Goal: Task Accomplishment & Management: Manage account settings

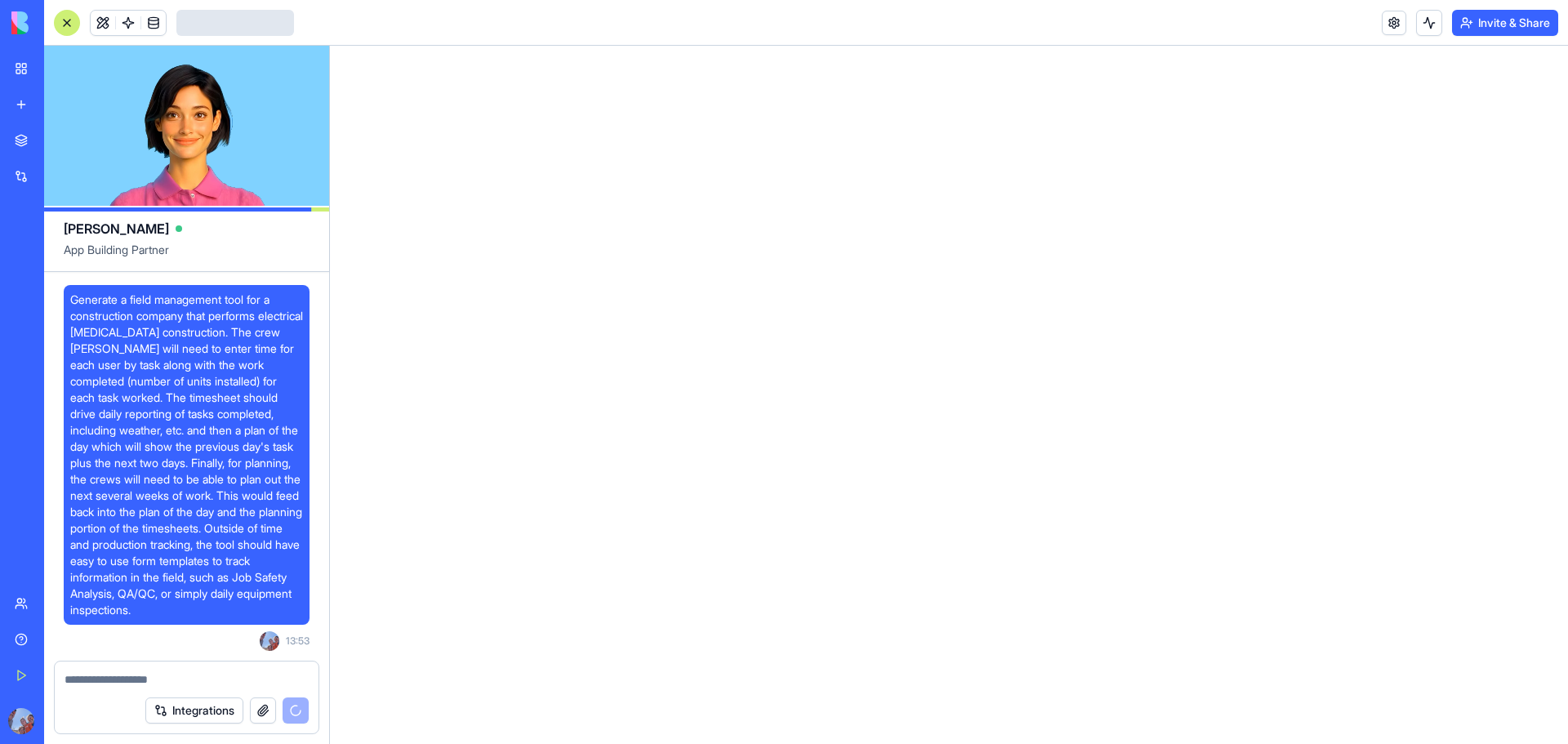
scroll to position [13, 0]
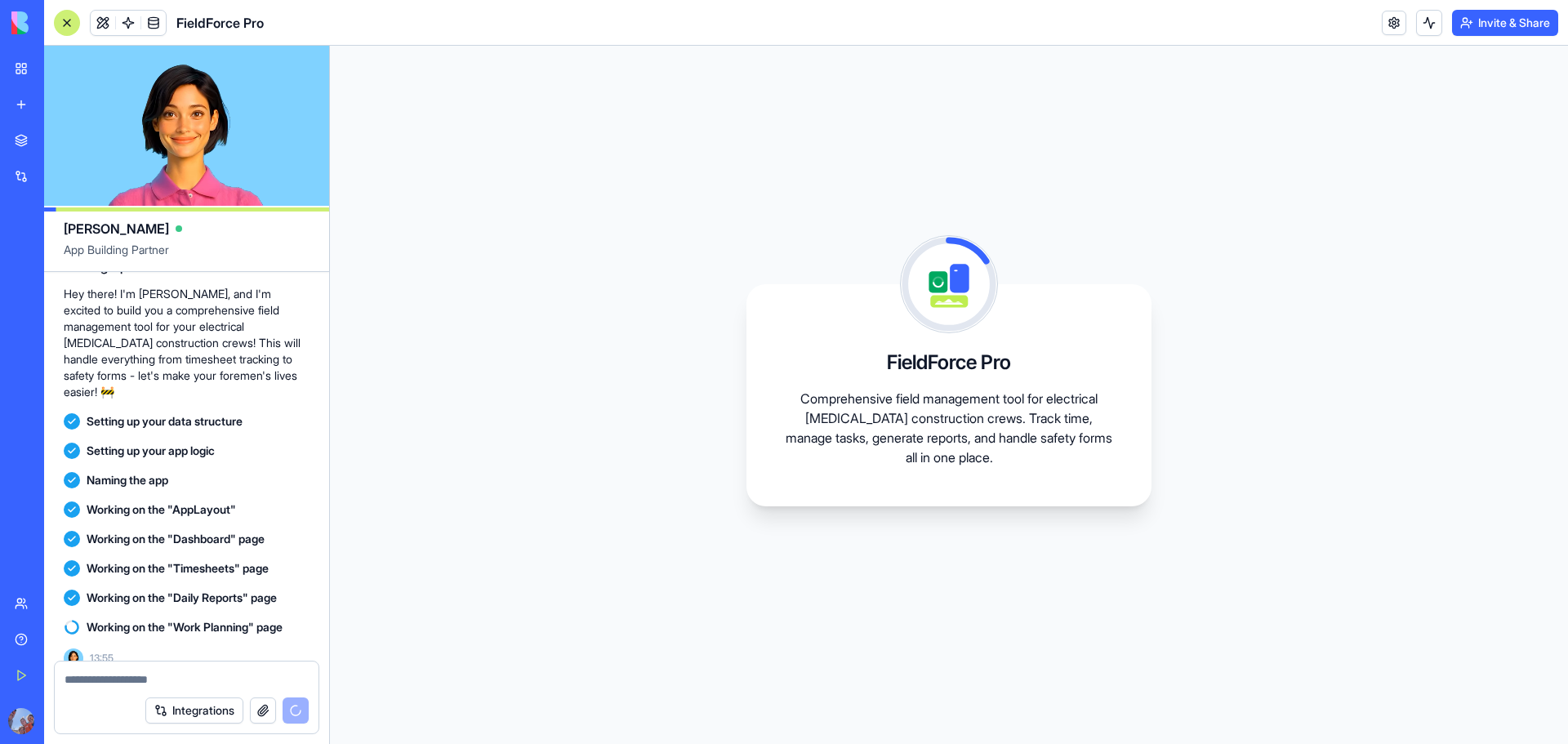
scroll to position [441, 0]
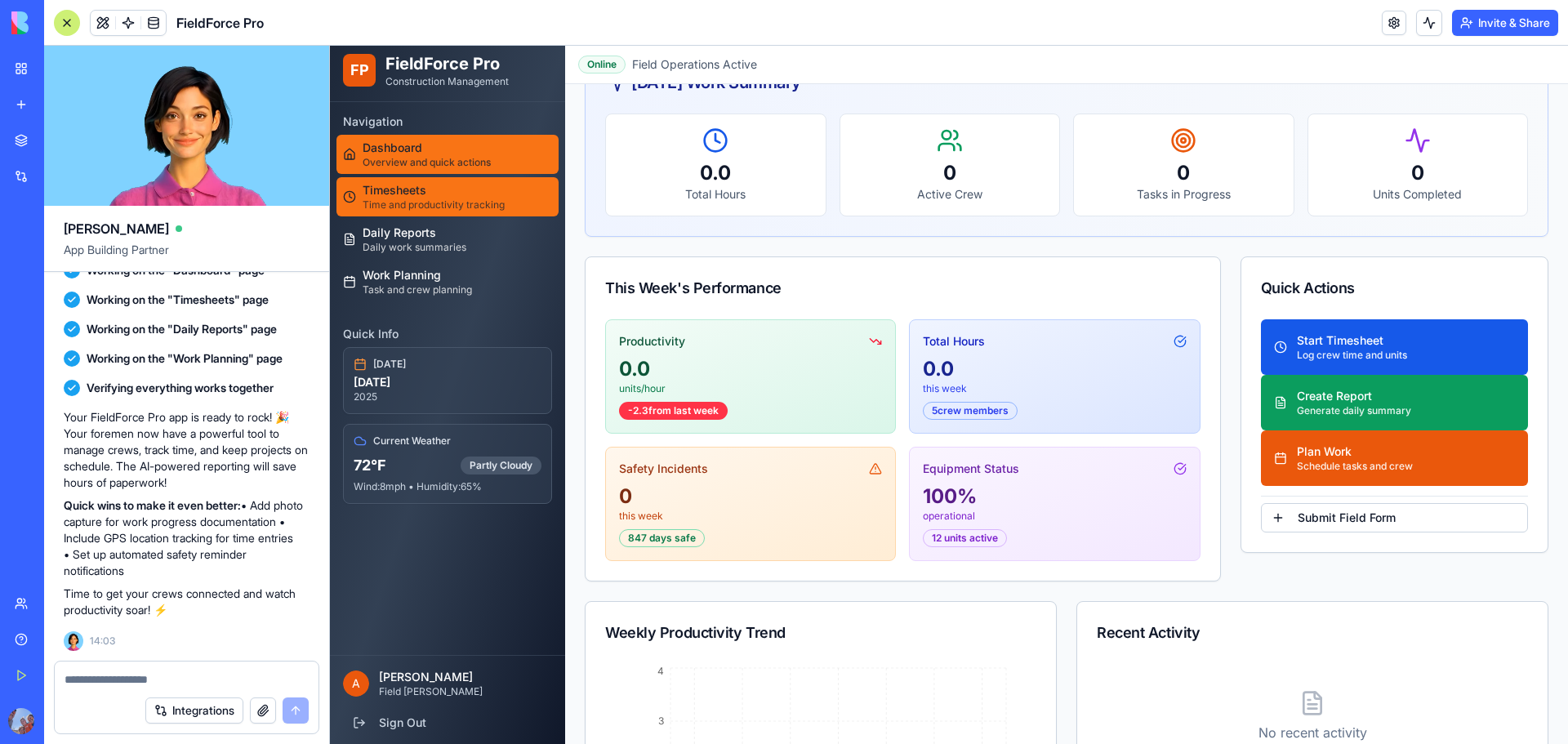
scroll to position [82, 0]
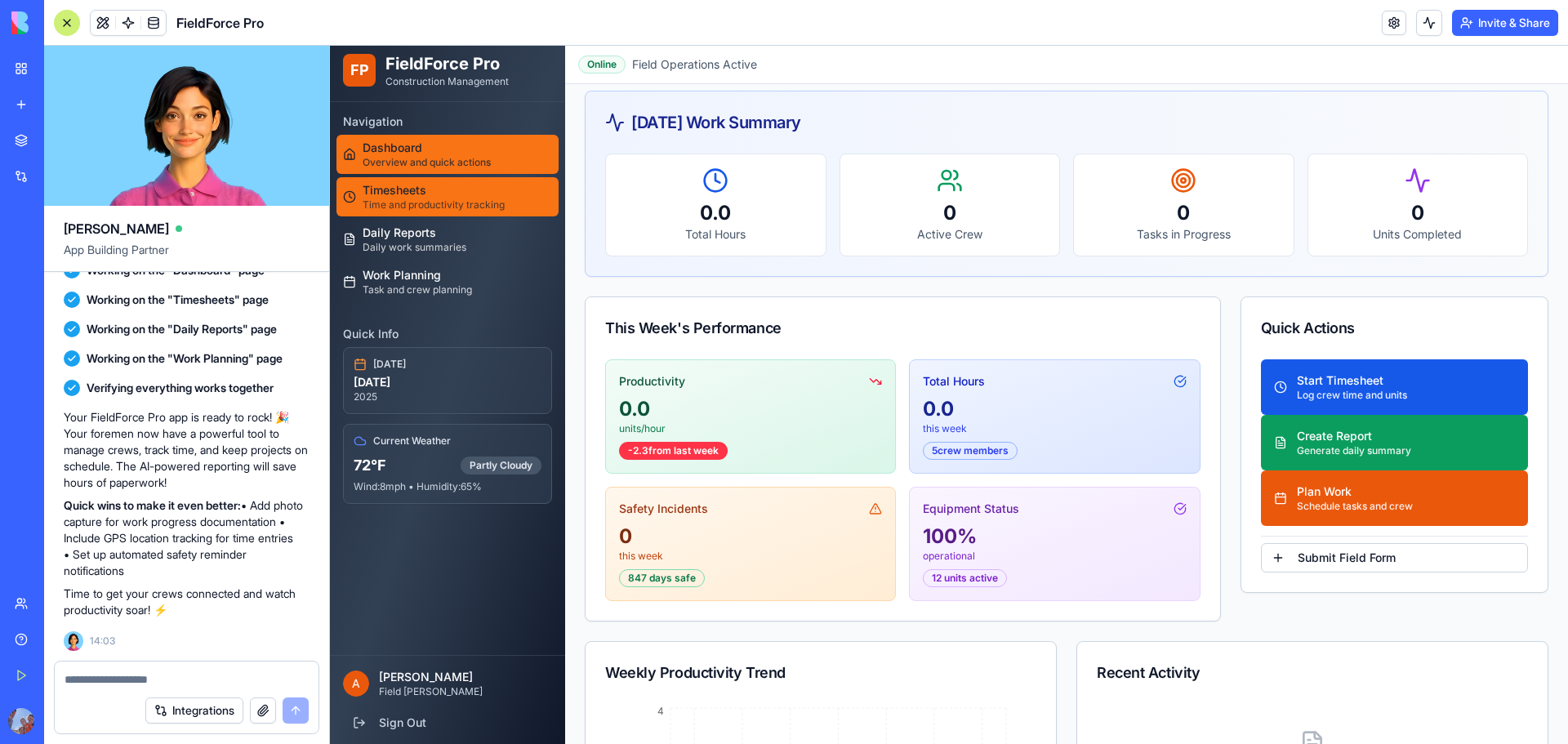
click at [433, 186] on span "Timesheets" at bounding box center [433, 191] width 142 height 17
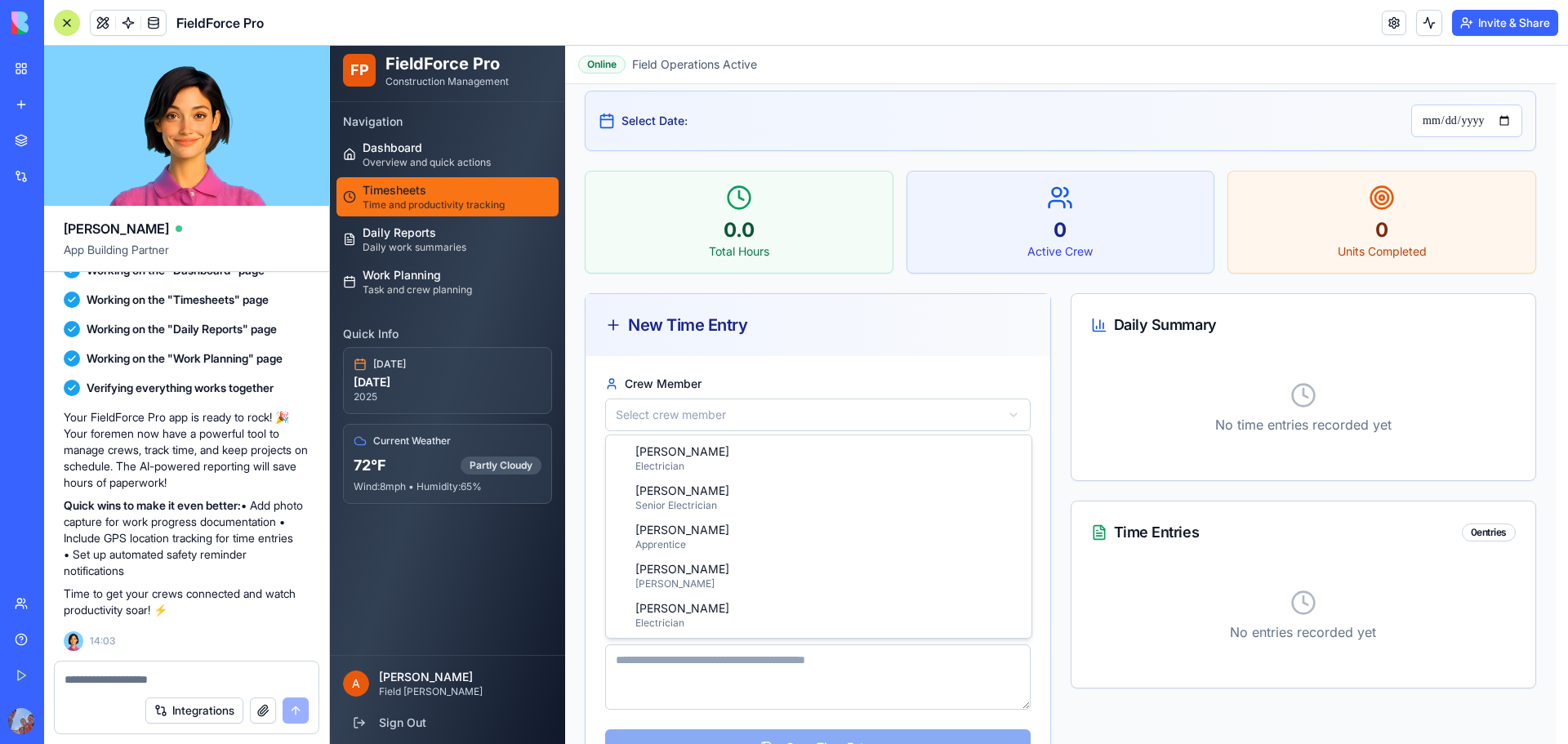
click at [649, 414] on html "**********" at bounding box center [949, 384] width 1238 height 841
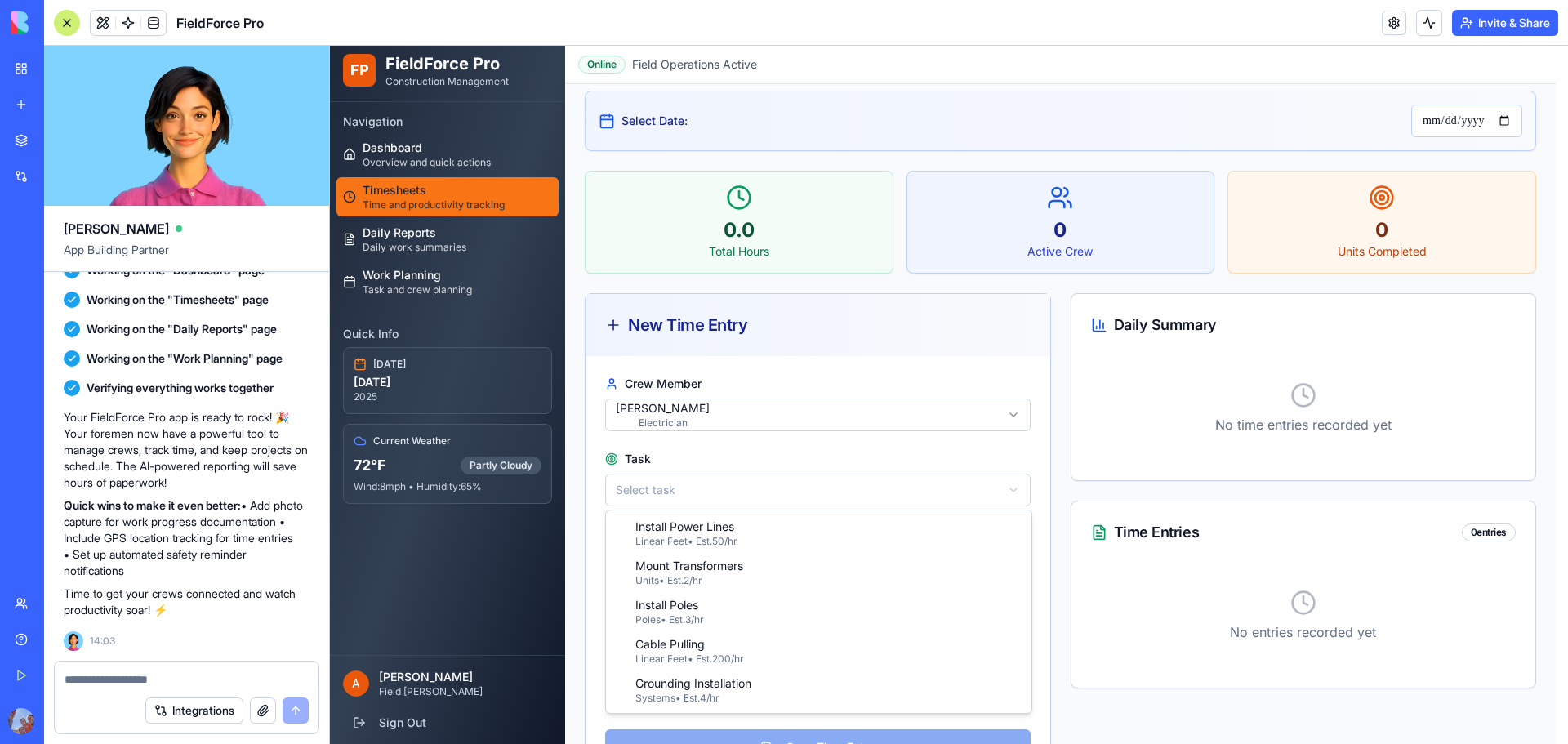
click at [731, 486] on html "**********" at bounding box center [949, 384] width 1238 height 841
select select "*****"
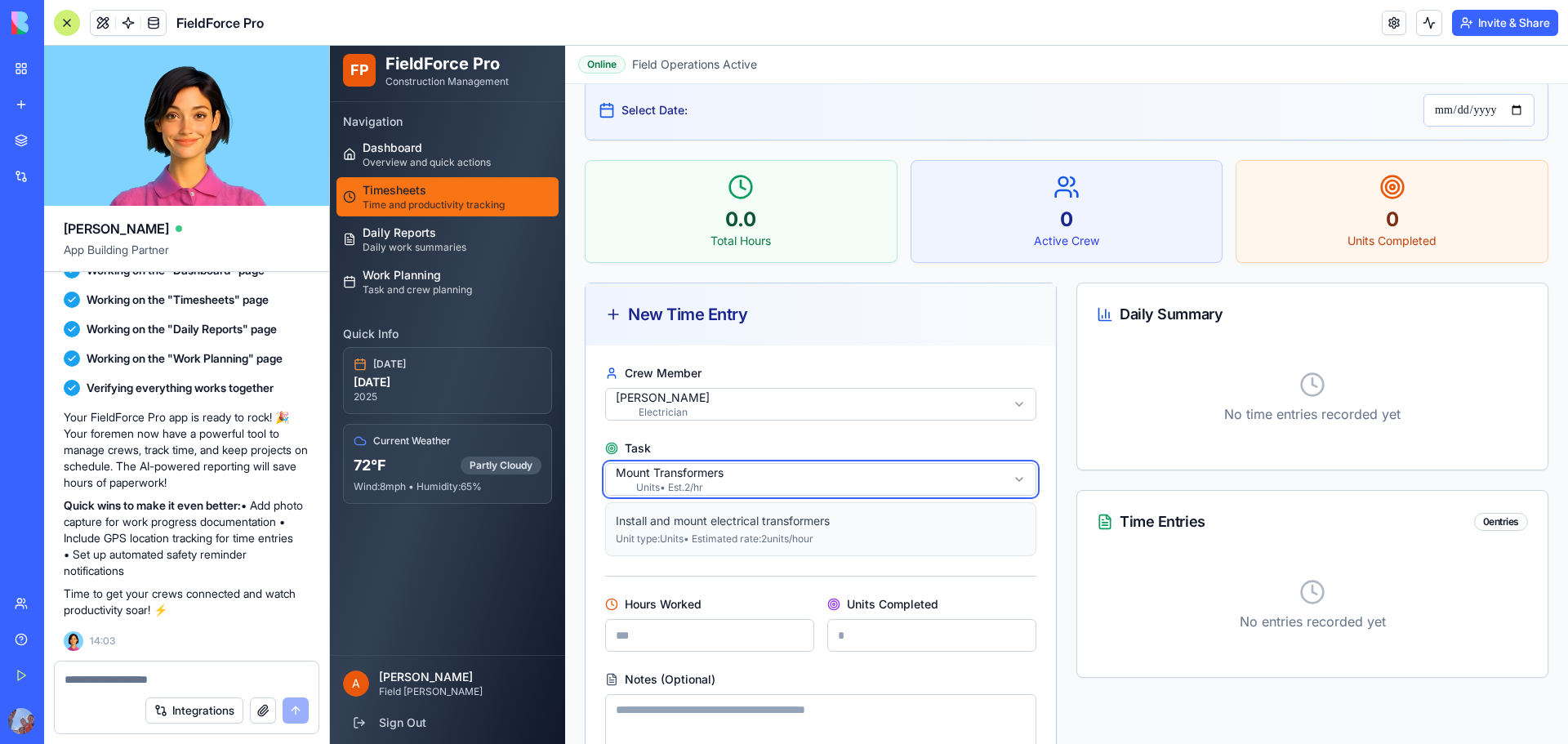
scroll to position [203, 0]
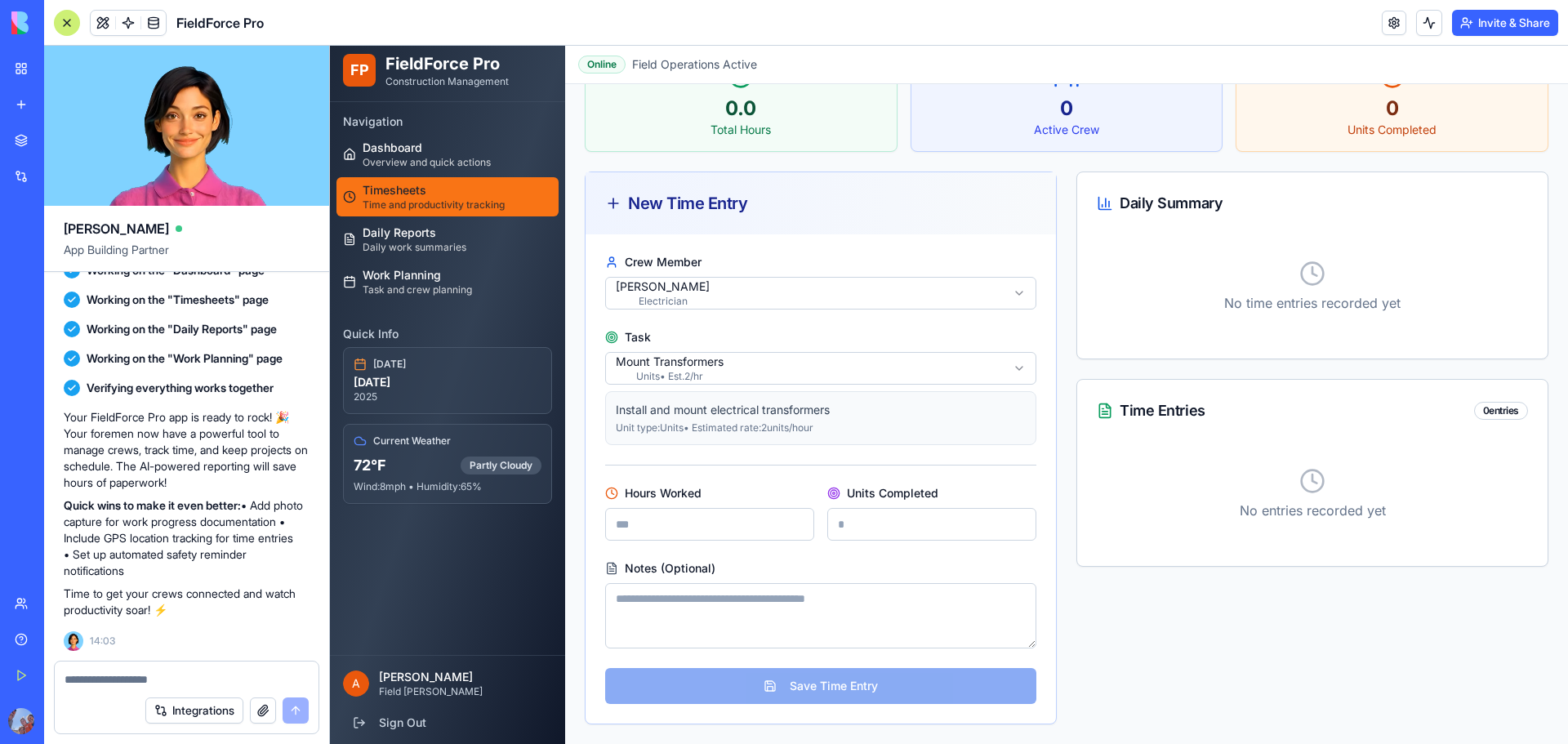
click at [767, 519] on input "Hours Worked" at bounding box center [709, 524] width 209 height 32
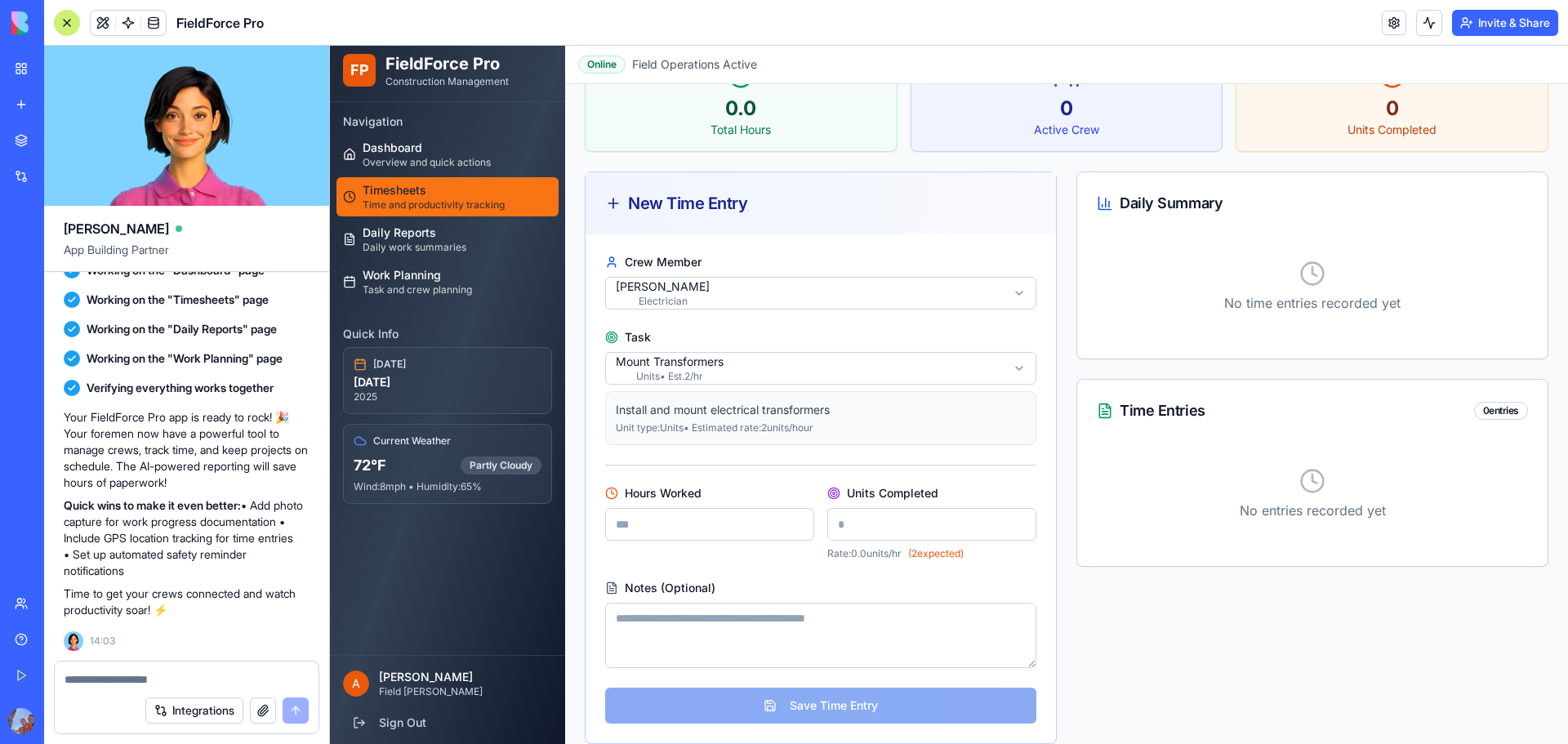
type input "*"
click at [918, 534] on input "Units Completed" at bounding box center [932, 524] width 209 height 32
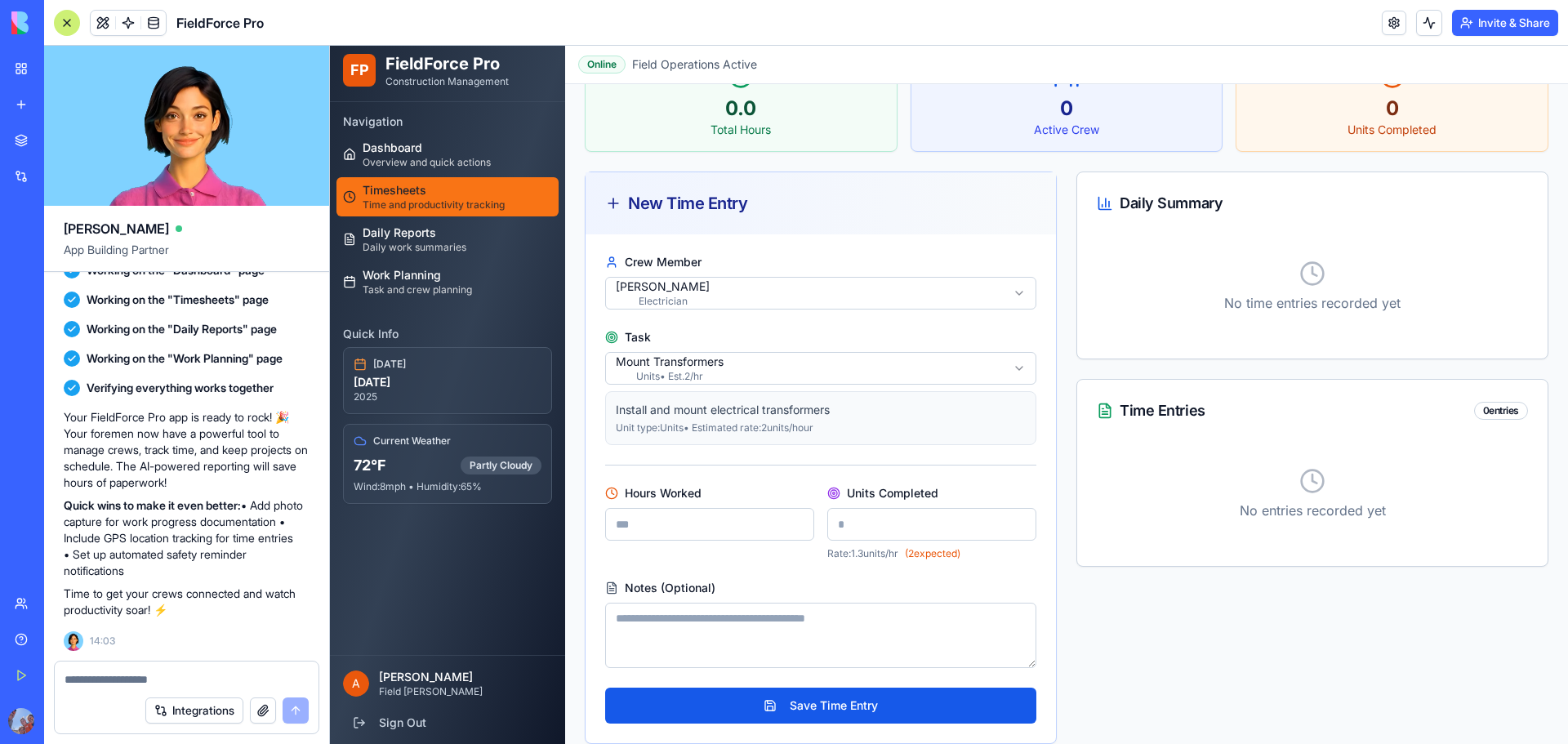
type input "*"
click at [813, 561] on form "**********" at bounding box center [820, 488] width 431 height 470
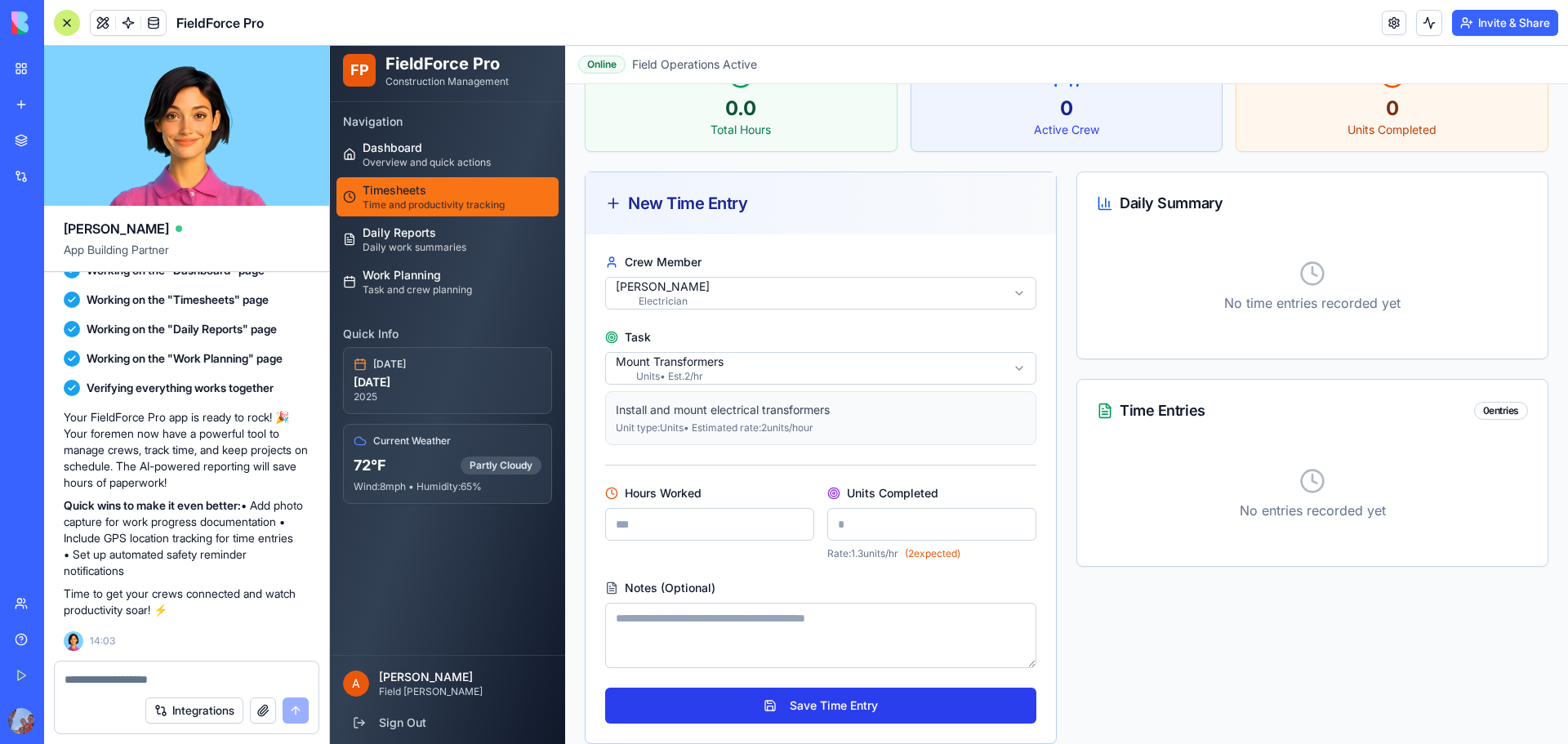
click at [878, 694] on button "Save Time Entry" at bounding box center [820, 705] width 431 height 36
select select
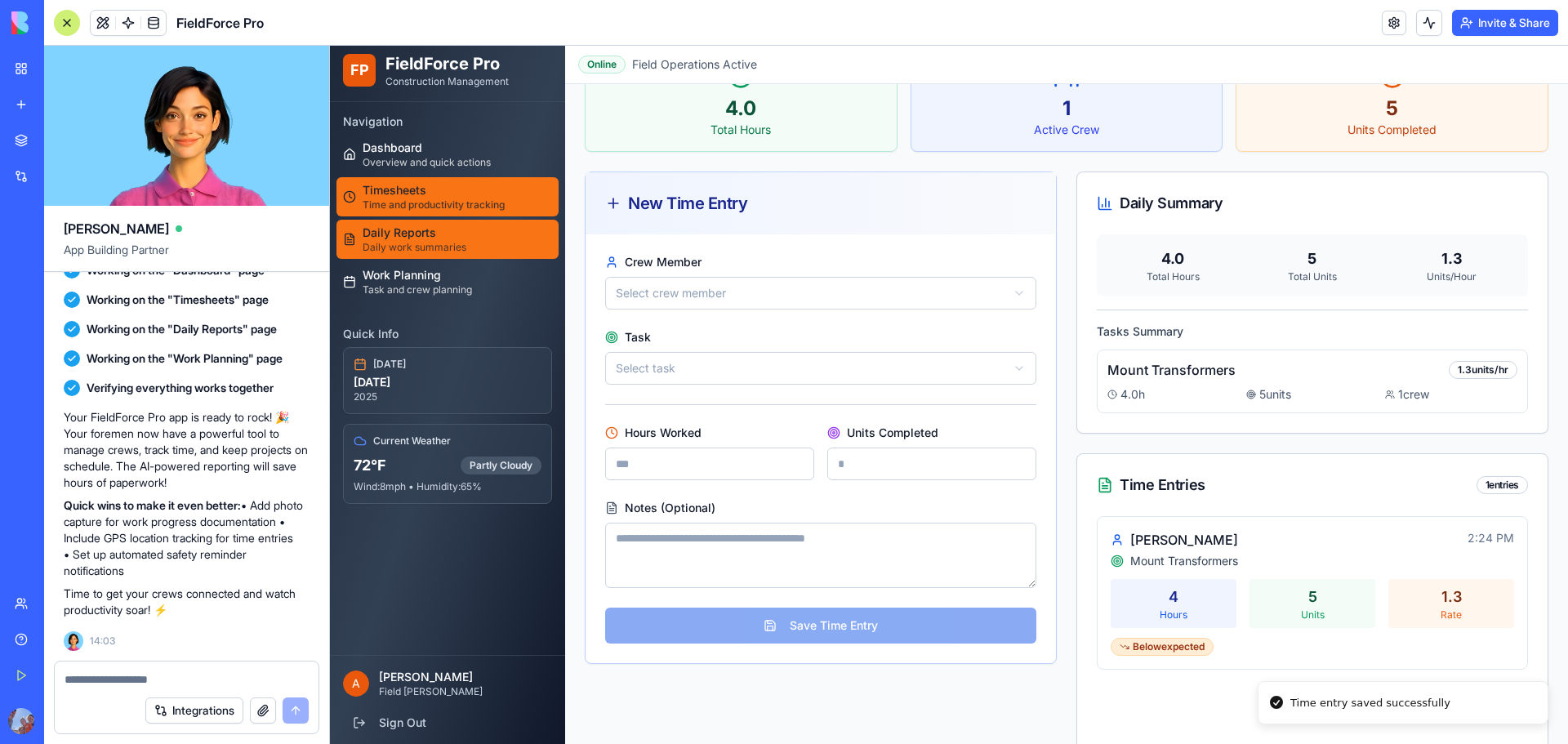
click at [397, 231] on span "Daily Reports" at bounding box center [414, 233] width 104 height 17
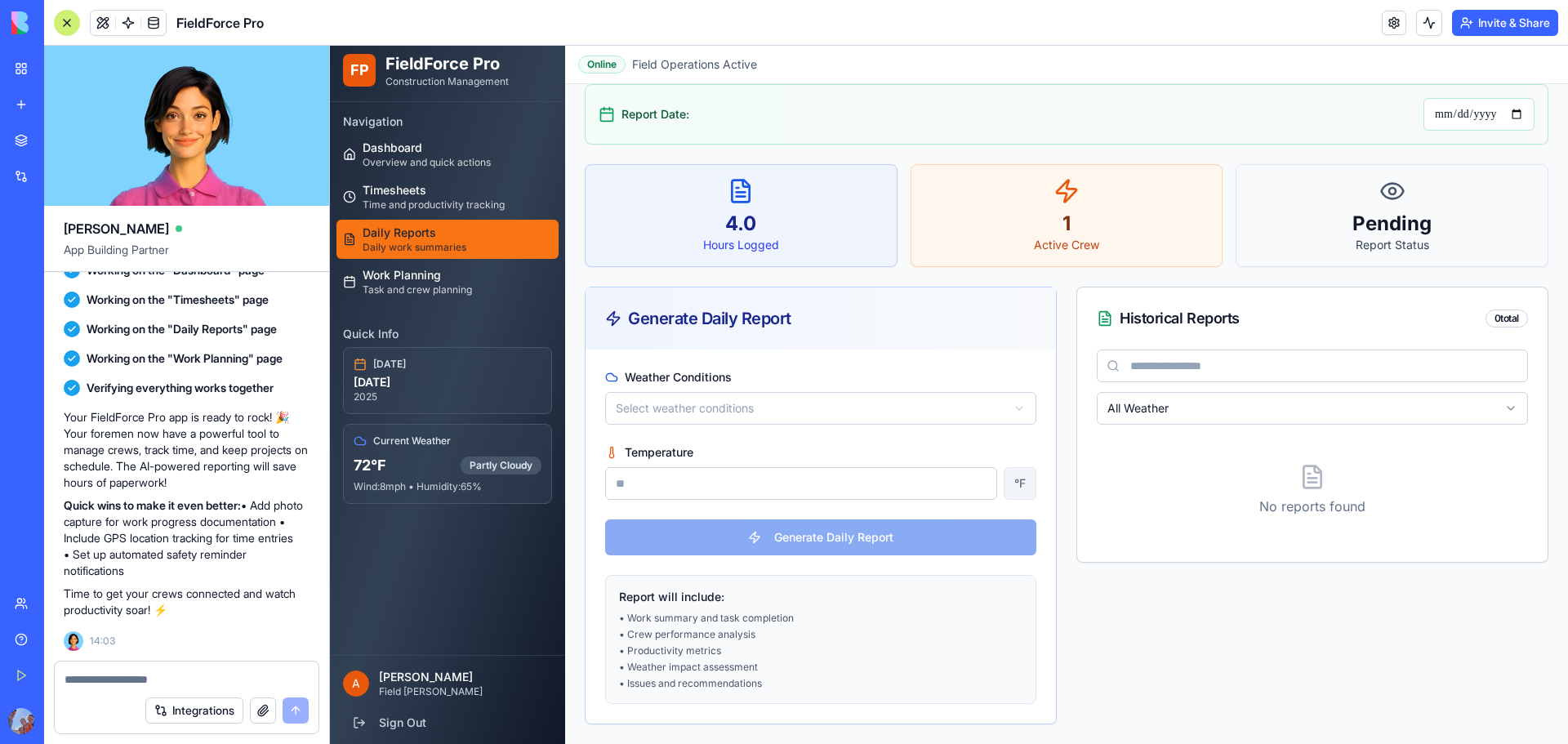
scroll to position [88, 0]
click at [806, 389] on div "**********" at bounding box center [820, 396] width 431 height 56
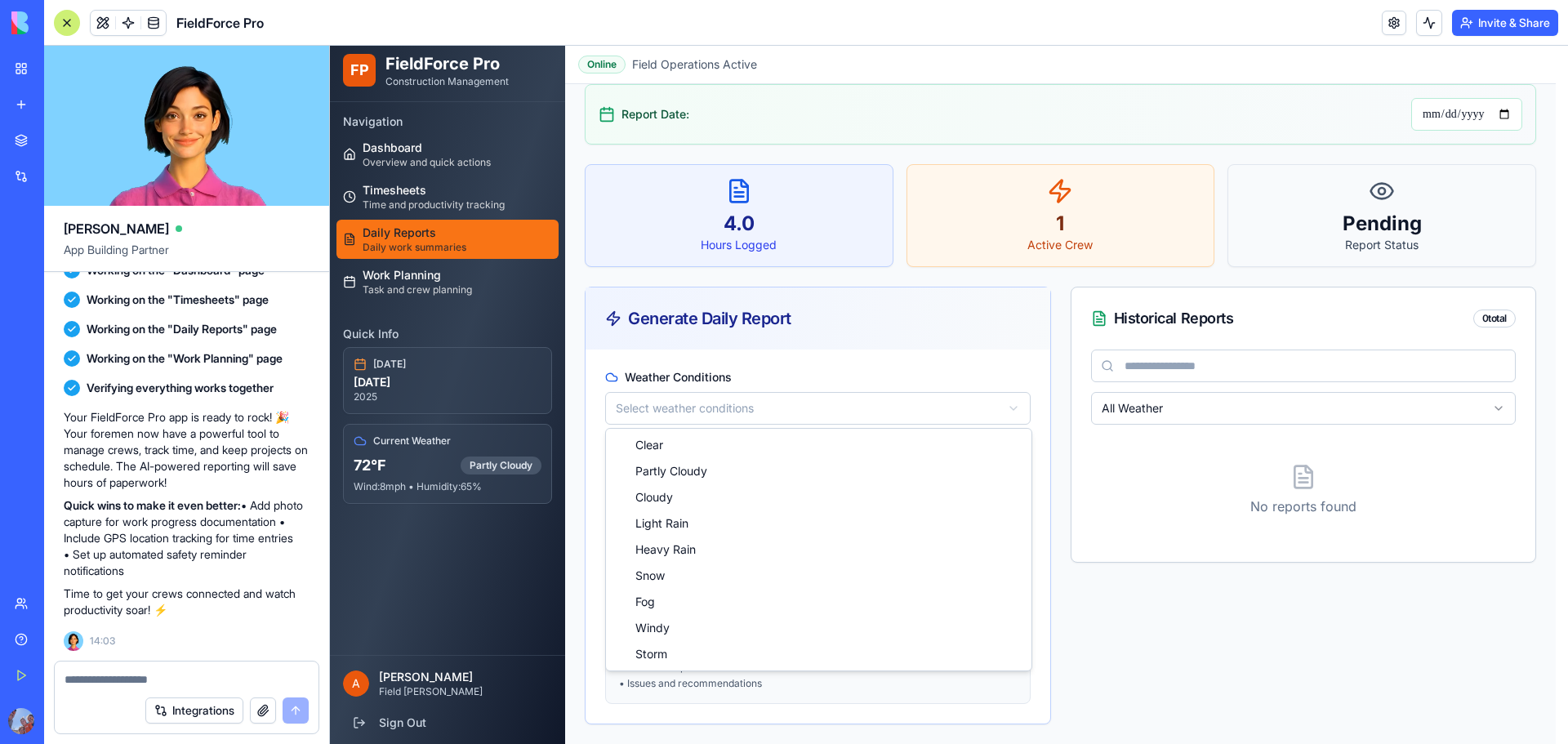
click at [799, 413] on html "**********" at bounding box center [949, 350] width 1238 height 786
select select "**********"
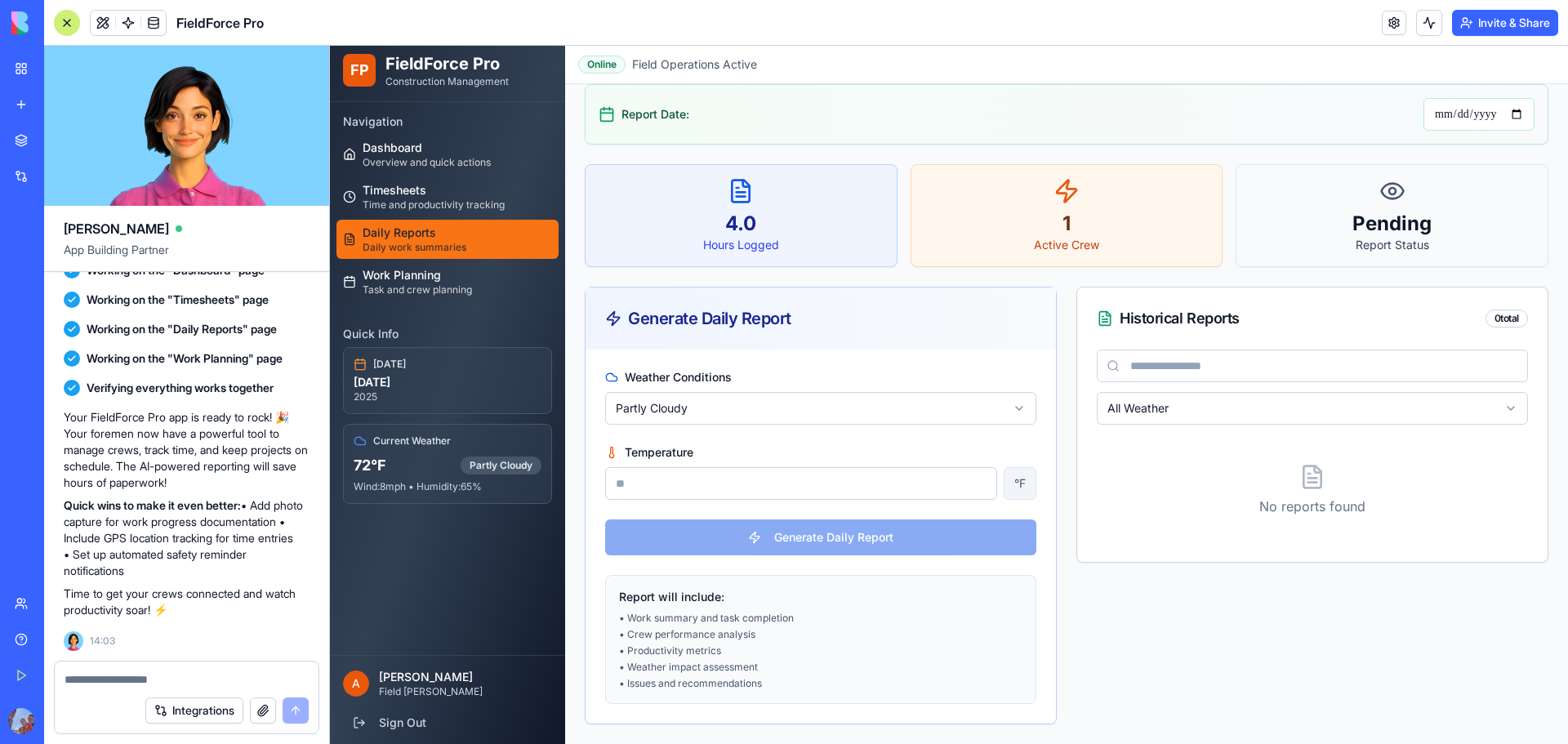
click at [841, 350] on div "**********" at bounding box center [821, 536] width 471 height 374
click at [884, 486] on input "Temperature" at bounding box center [801, 483] width 392 height 32
drag, startPoint x: 1007, startPoint y: 483, endPoint x: 912, endPoint y: 476, distance: 95.3
click at [1006, 483] on div "°F" at bounding box center [1019, 483] width 32 height 32
click at [912, 475] on input "Temperature" at bounding box center [801, 483] width 392 height 32
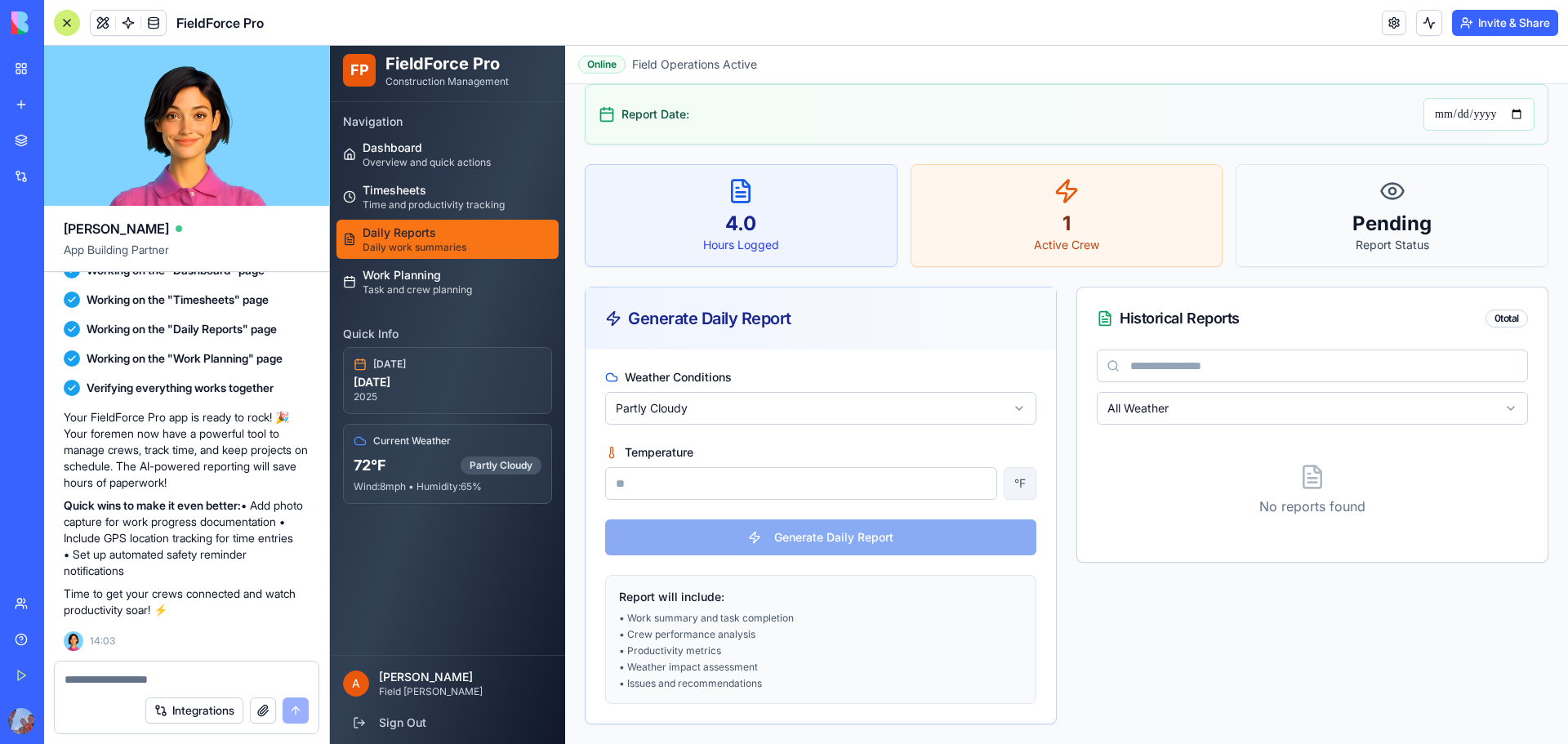
click at [840, 240] on div "Hours Logged" at bounding box center [741, 245] width 285 height 17
click at [987, 239] on div "Active Crew" at bounding box center [1067, 245] width 285 height 17
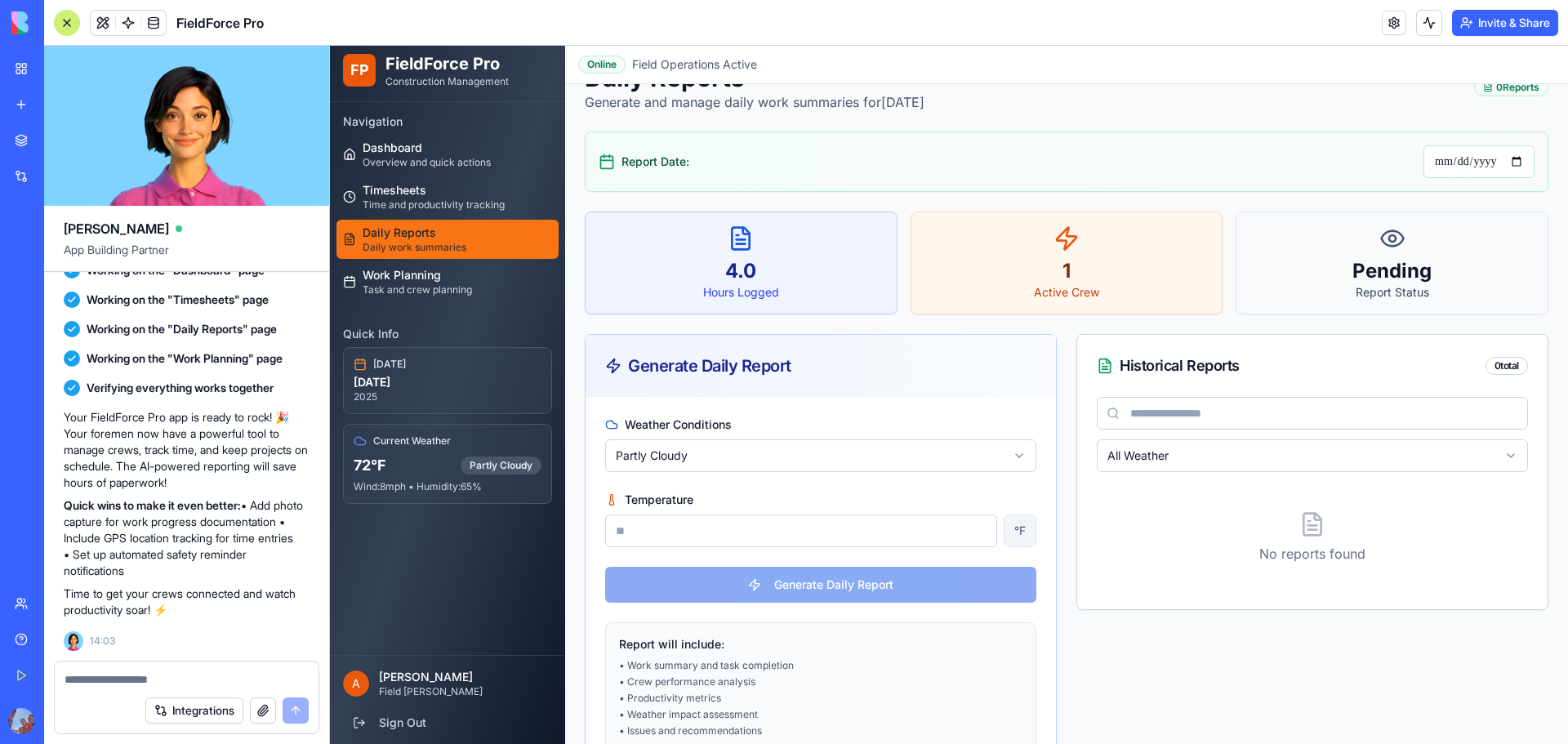
scroll to position [0, 0]
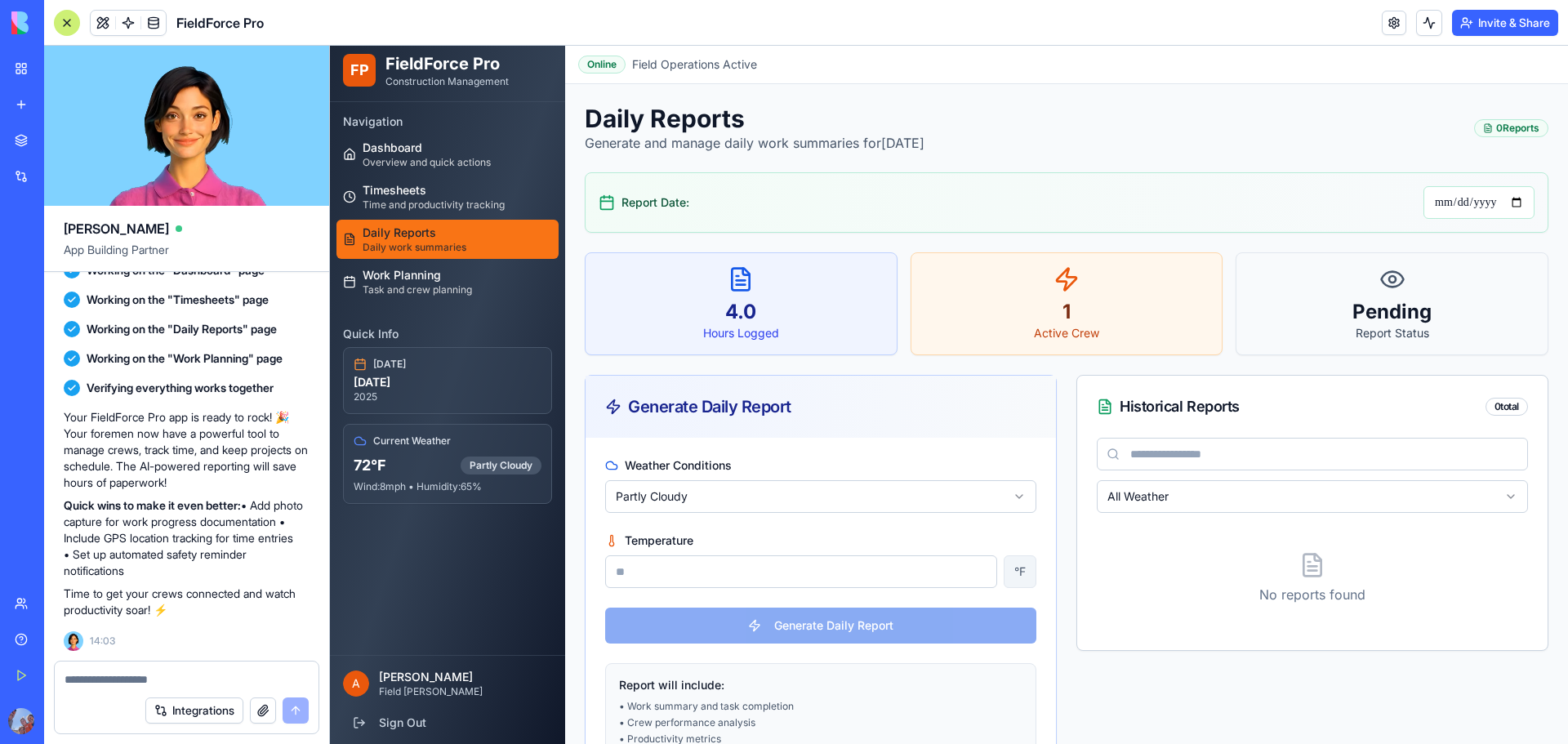
click at [1465, 356] on div "**********" at bounding box center [1067, 457] width 964 height 708
click at [1230, 515] on div "All Weather No reports found" at bounding box center [1313, 544] width 471 height 212
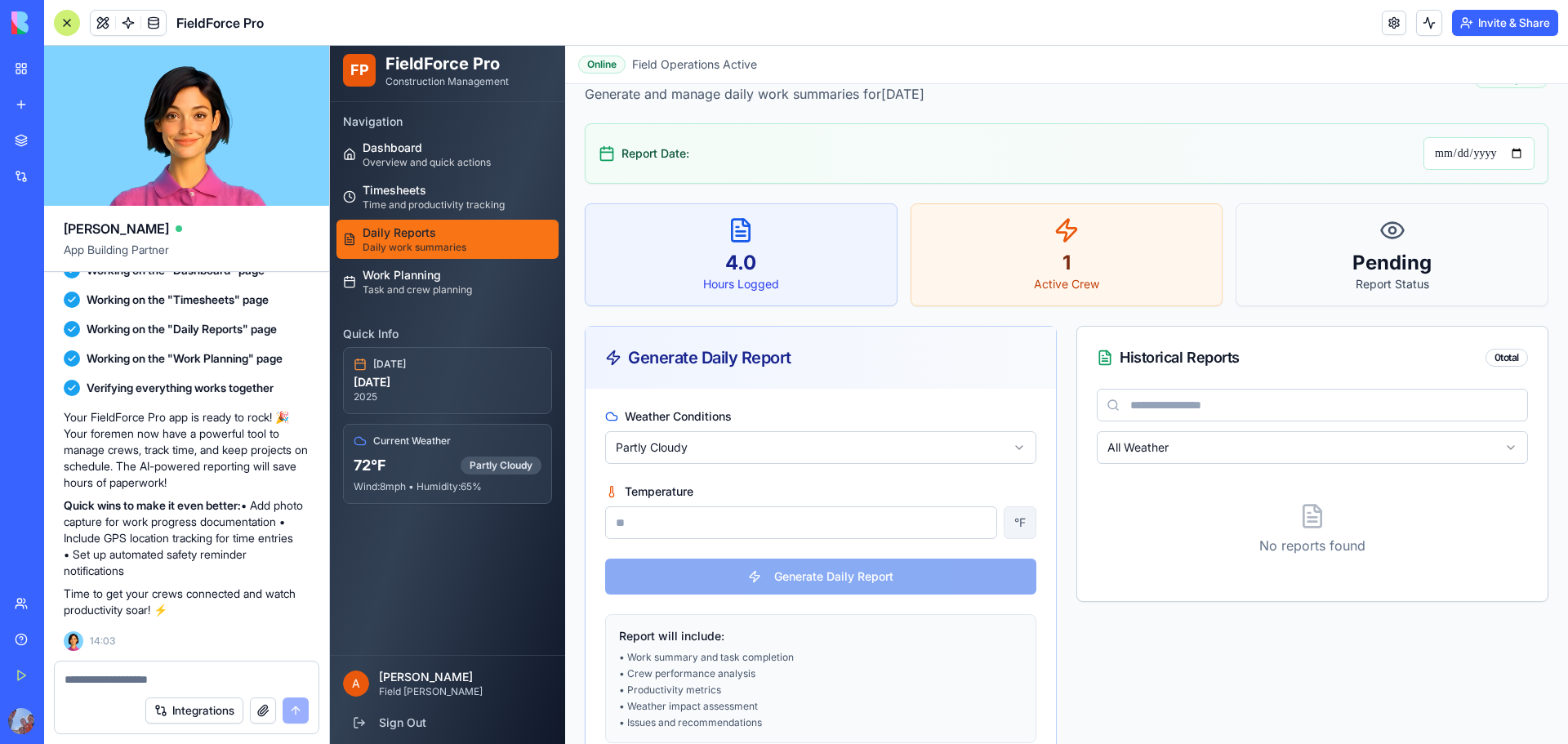
scroll to position [88, 0]
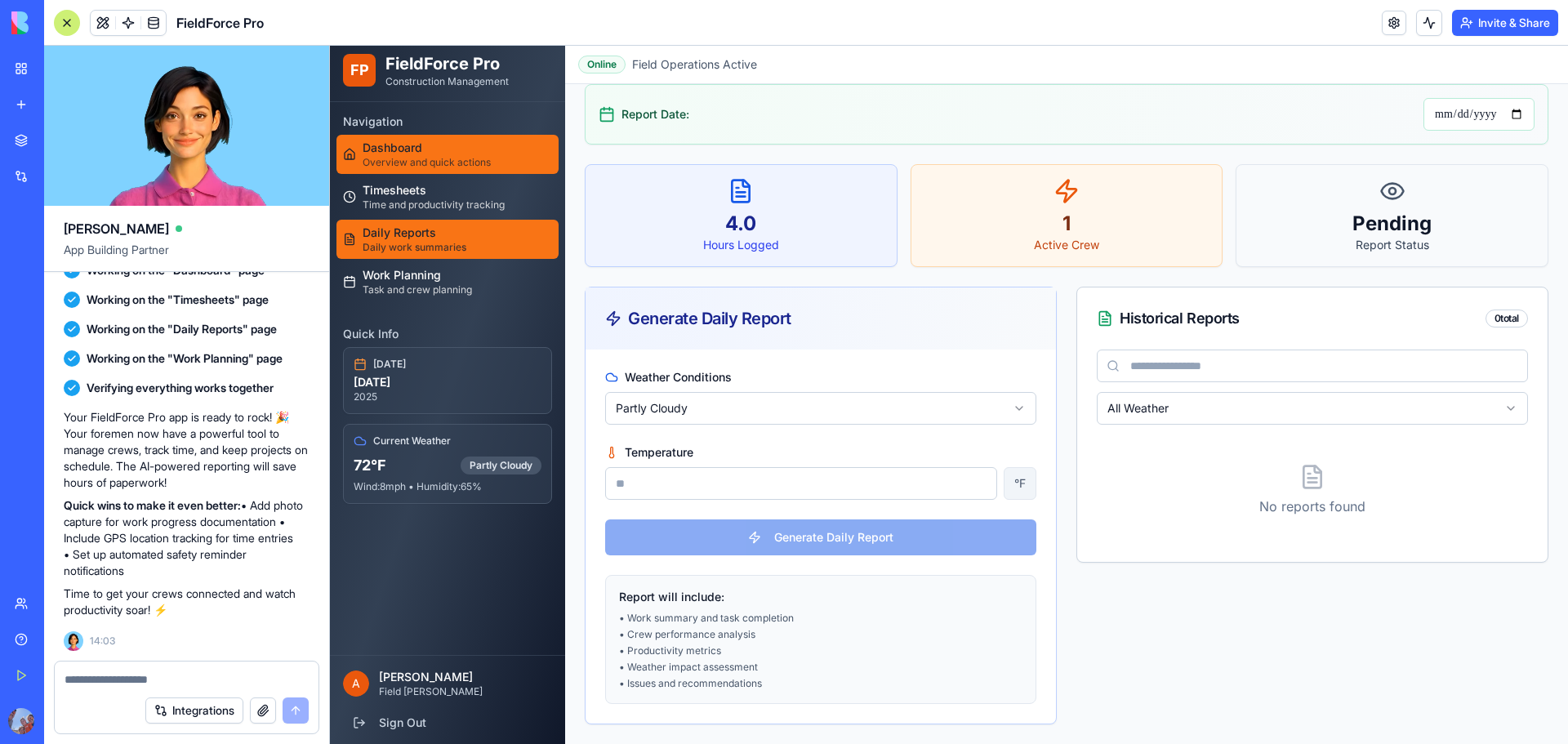
click at [451, 154] on span "Dashboard" at bounding box center [427, 148] width 128 height 17
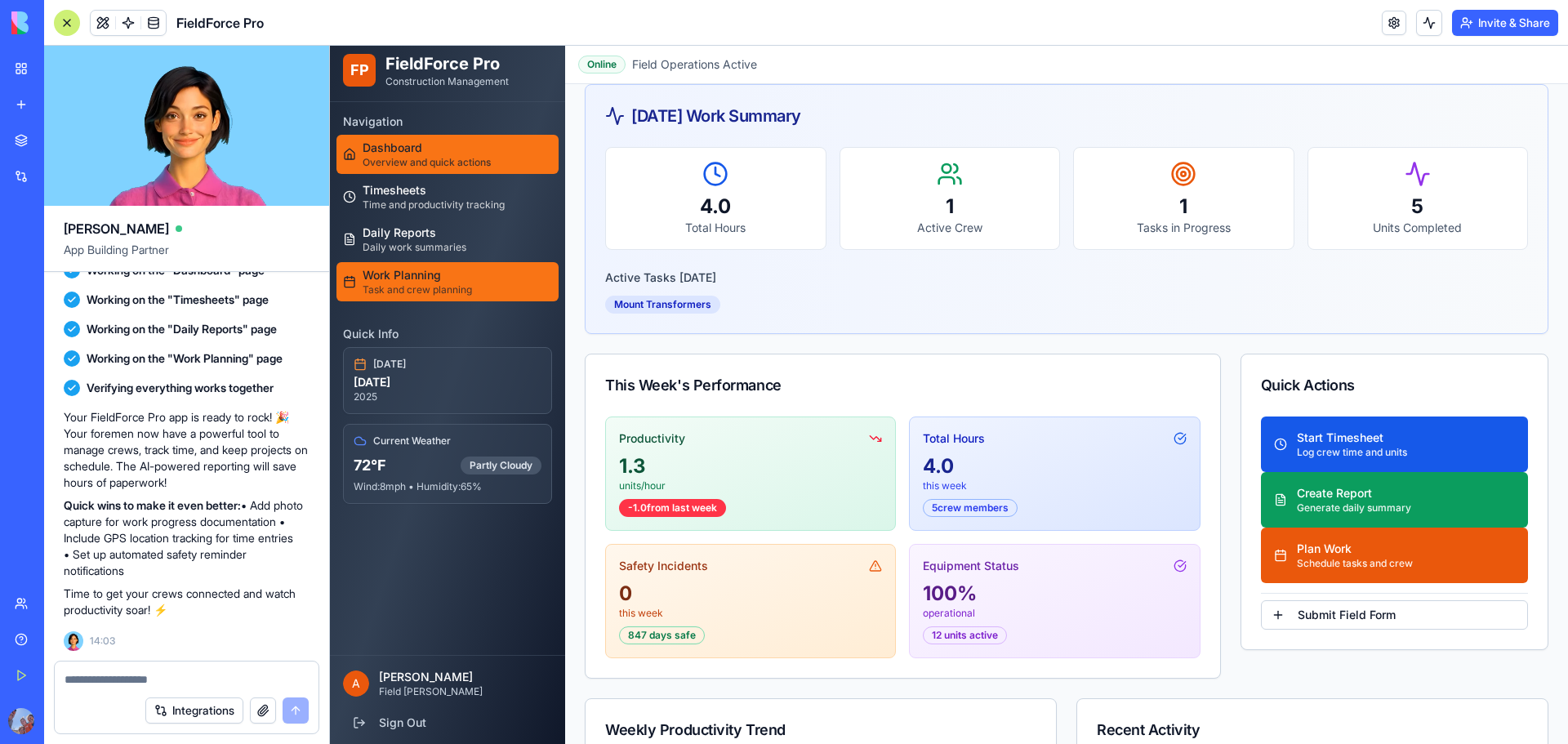
click at [454, 274] on span "Work Planning" at bounding box center [418, 275] width 109 height 17
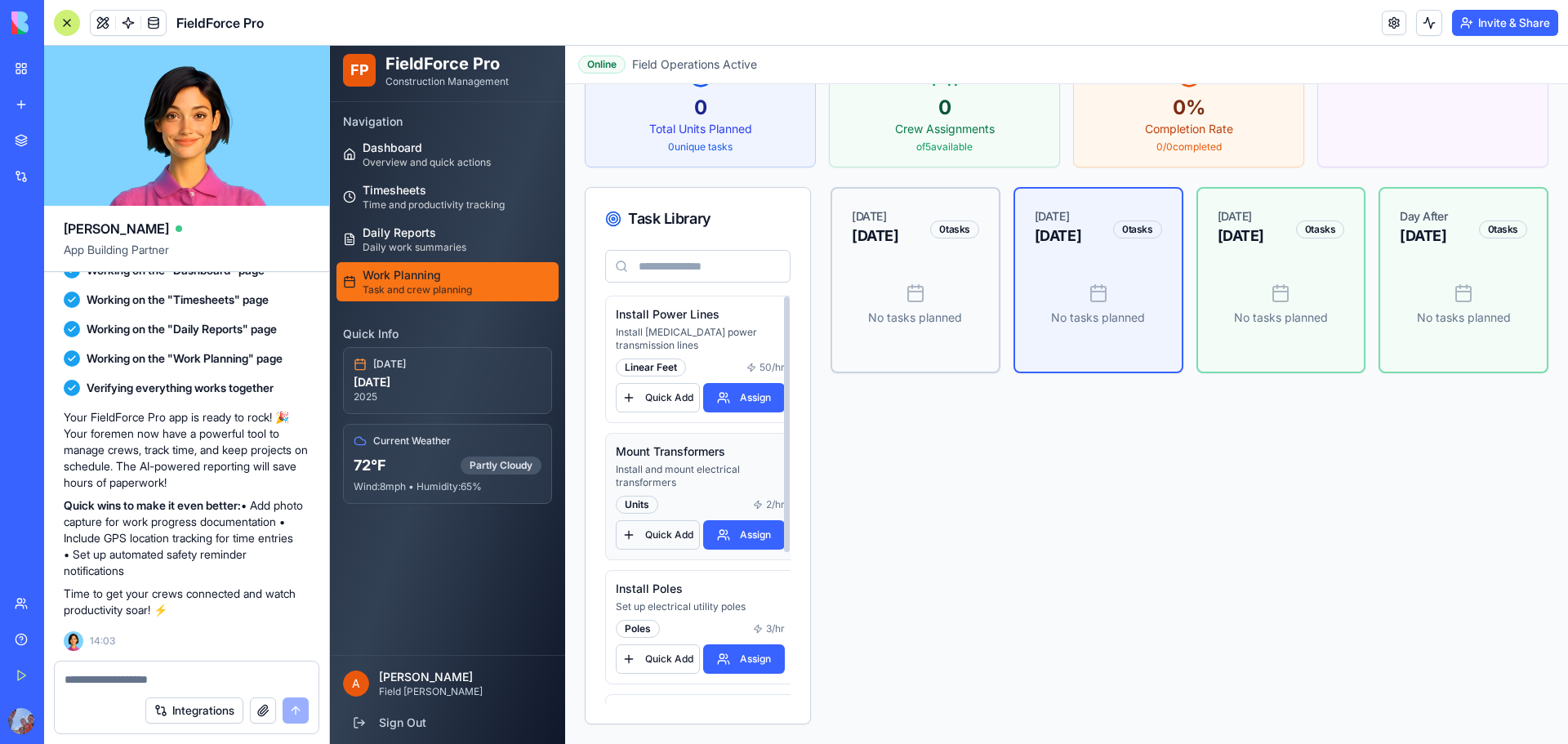
click at [665, 534] on button "Quick Add" at bounding box center [657, 534] width 84 height 29
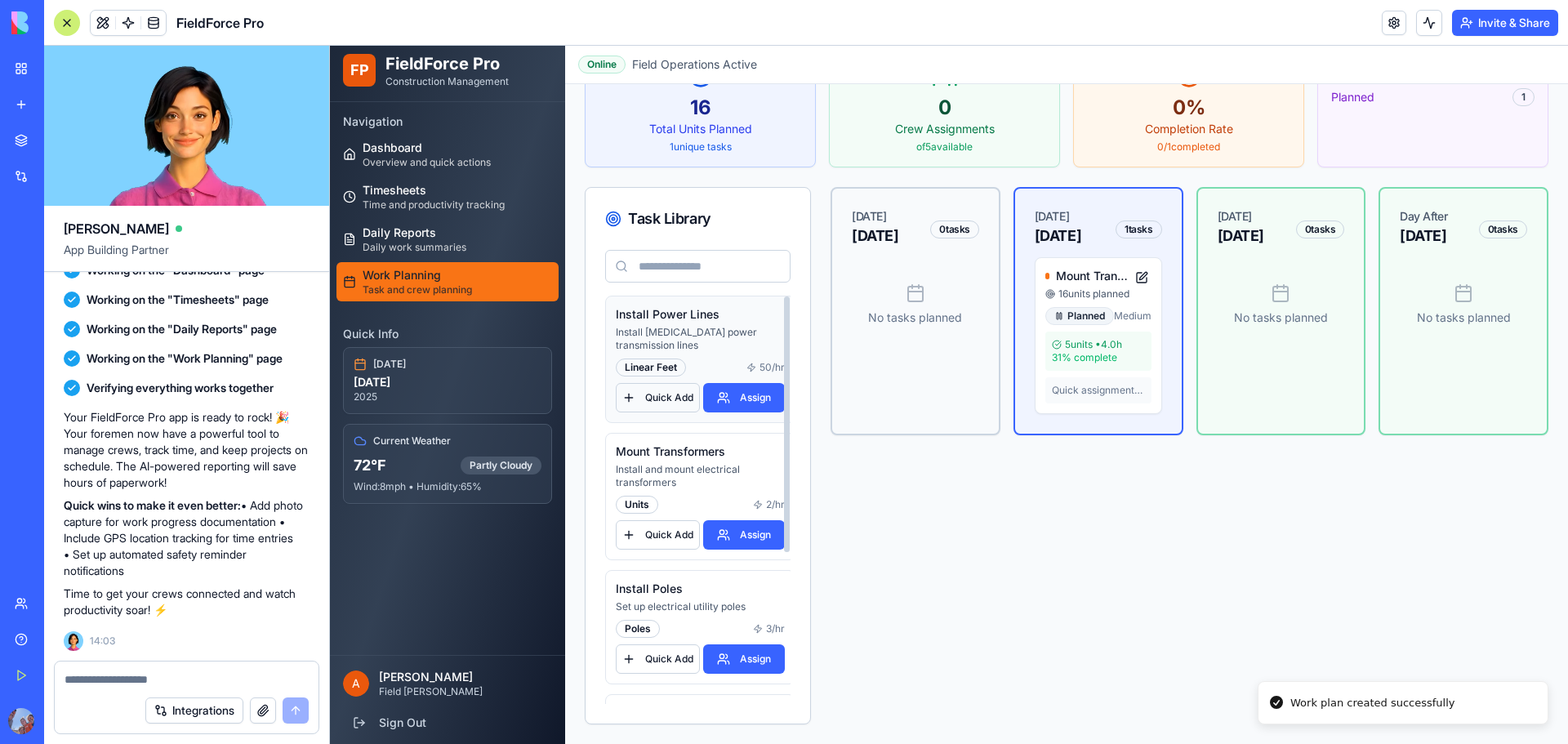
click at [668, 400] on button "Quick Add" at bounding box center [657, 397] width 84 height 29
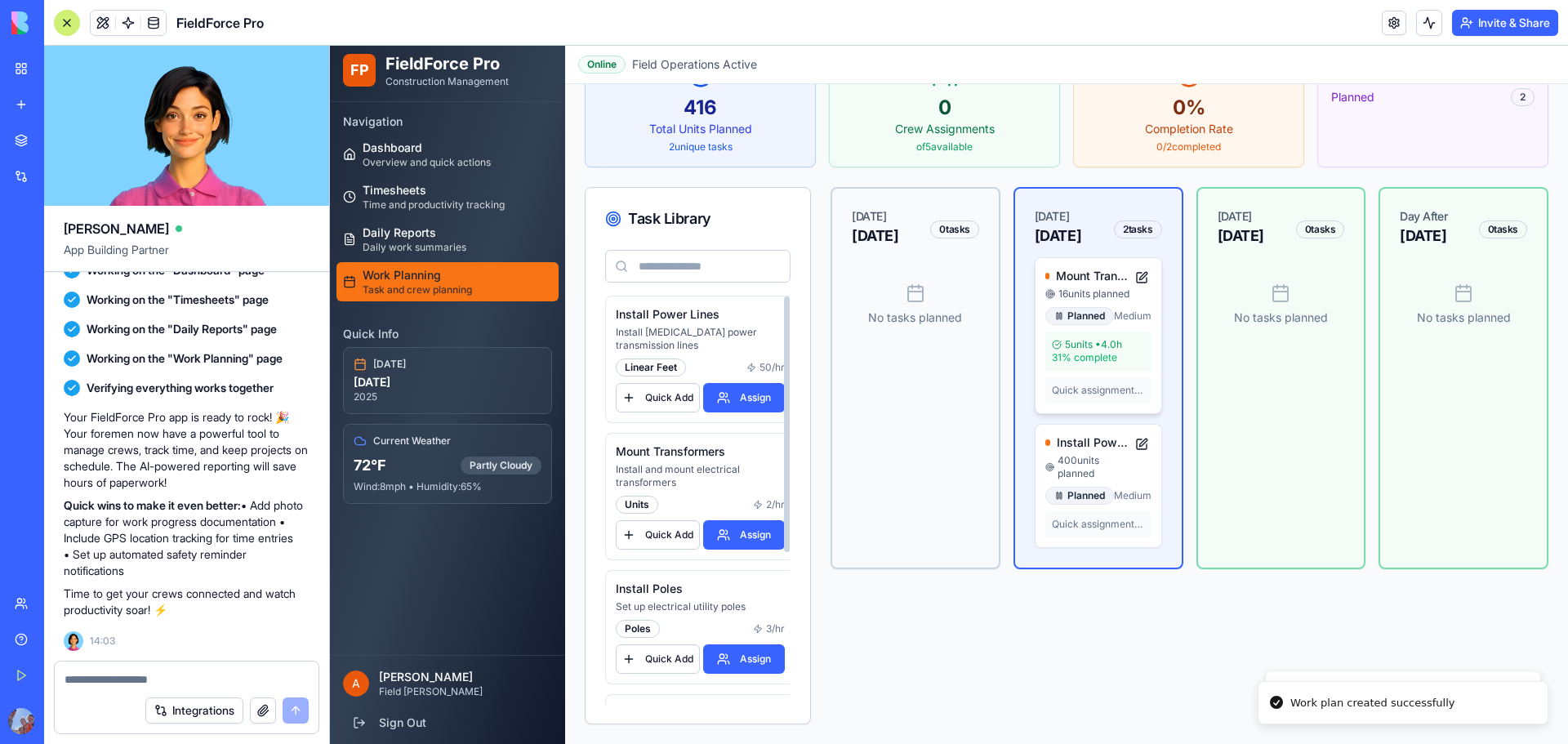
click at [1050, 301] on div "16 units planned" at bounding box center [1088, 294] width 86 height 13
click at [942, 312] on p "No tasks planned" at bounding box center [916, 317] width 128 height 17
click at [995, 467] on div "[DATE] [DATE] 0 tasks No tasks planned [DATE] [DATE] 2 tasks Mount Transformers…" at bounding box center [1189, 378] width 718 height 382
drag, startPoint x: 975, startPoint y: 473, endPoint x: 1219, endPoint y: 410, distance: 252.0
click at [1028, 454] on div "[DATE] [DATE] 0 tasks No tasks planned [DATE] [DATE] 2 tasks Mount Transformers…" at bounding box center [1189, 378] width 718 height 382
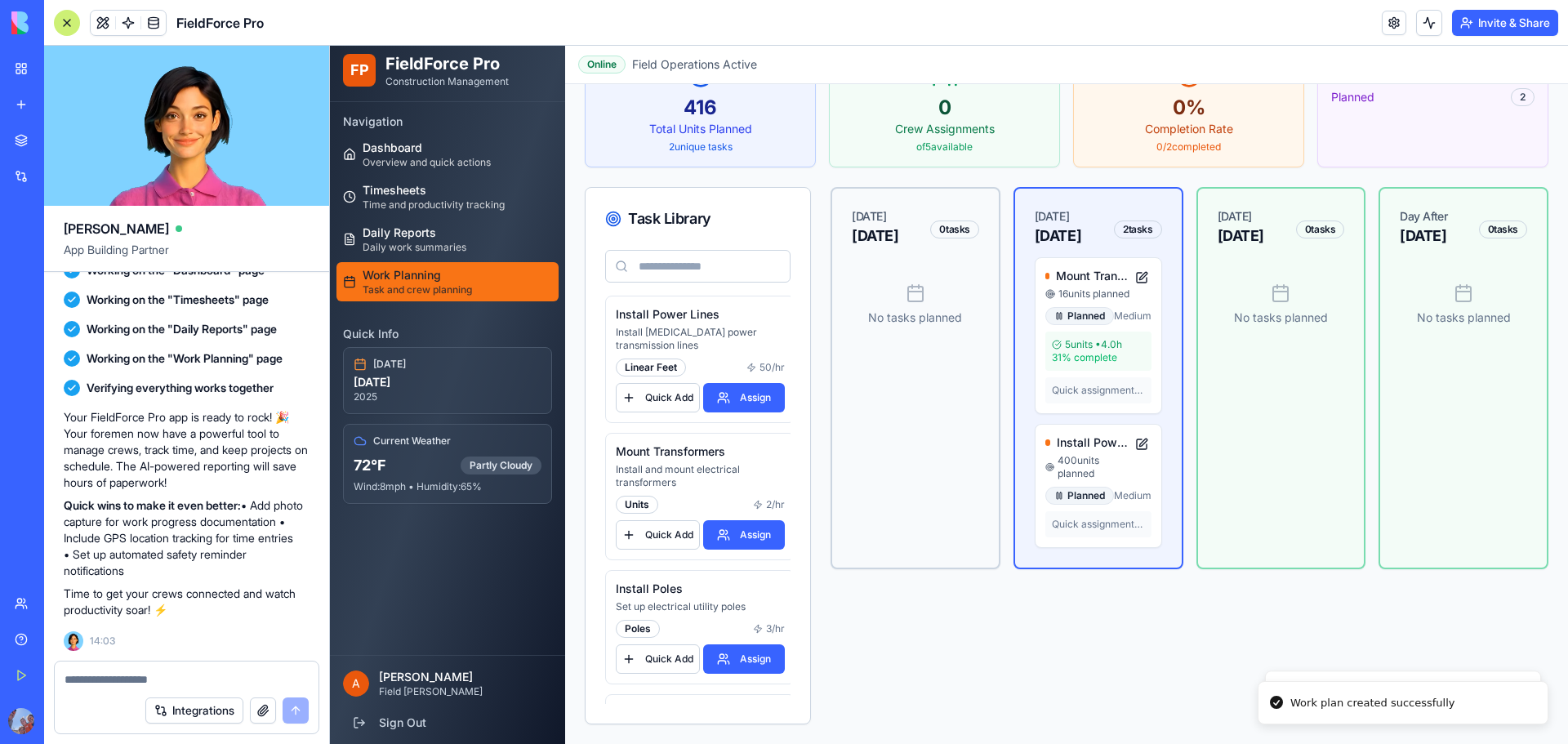
click at [1227, 408] on div "[DATE] [DATE] 0 tasks No tasks planned" at bounding box center [1281, 378] width 170 height 382
click at [1262, 408] on div "[DATE] [DATE] 0 tasks No tasks planned" at bounding box center [1281, 378] width 170 height 382
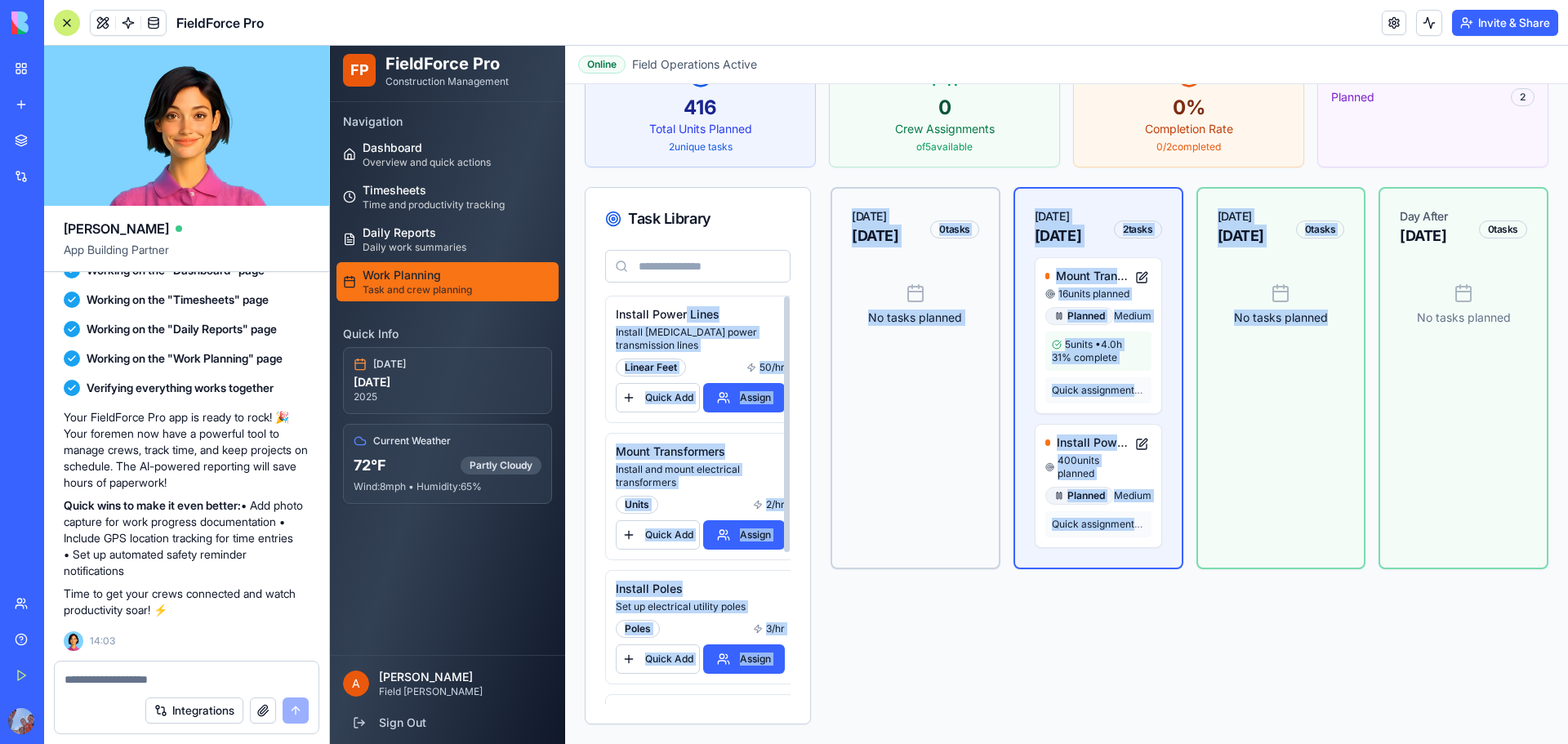
drag, startPoint x: 687, startPoint y: 318, endPoint x: 1356, endPoint y: 388, distance: 672.7
click at [1356, 388] on div "Task Library Install Power Lines Install [MEDICAL_DATA] power transmission line…" at bounding box center [1067, 456] width 964 height 537
click at [1334, 401] on div "[DATE] [DATE] 0 tasks No tasks planned" at bounding box center [1281, 378] width 170 height 382
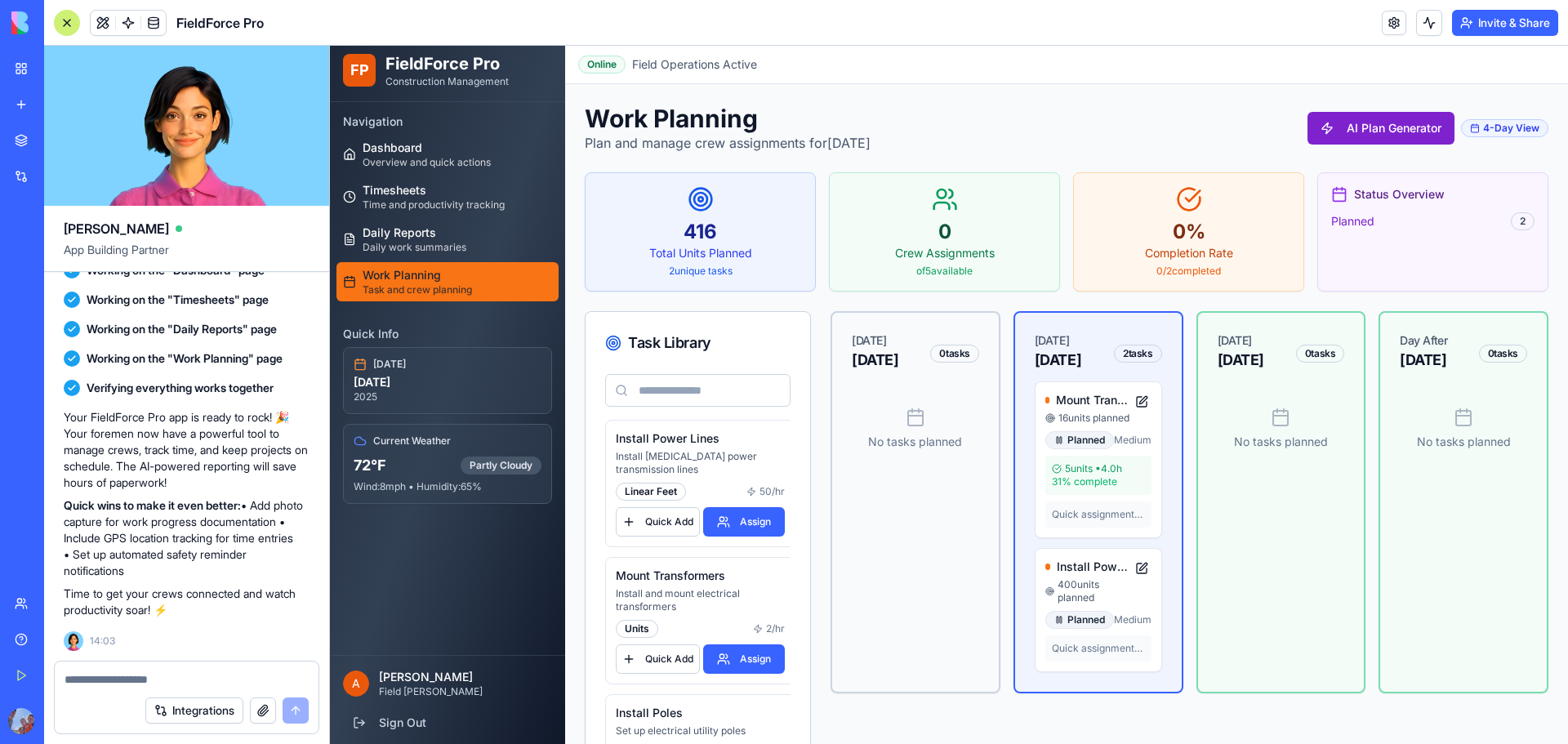
click at [1407, 129] on button "AI Plan Generator" at bounding box center [1381, 128] width 147 height 32
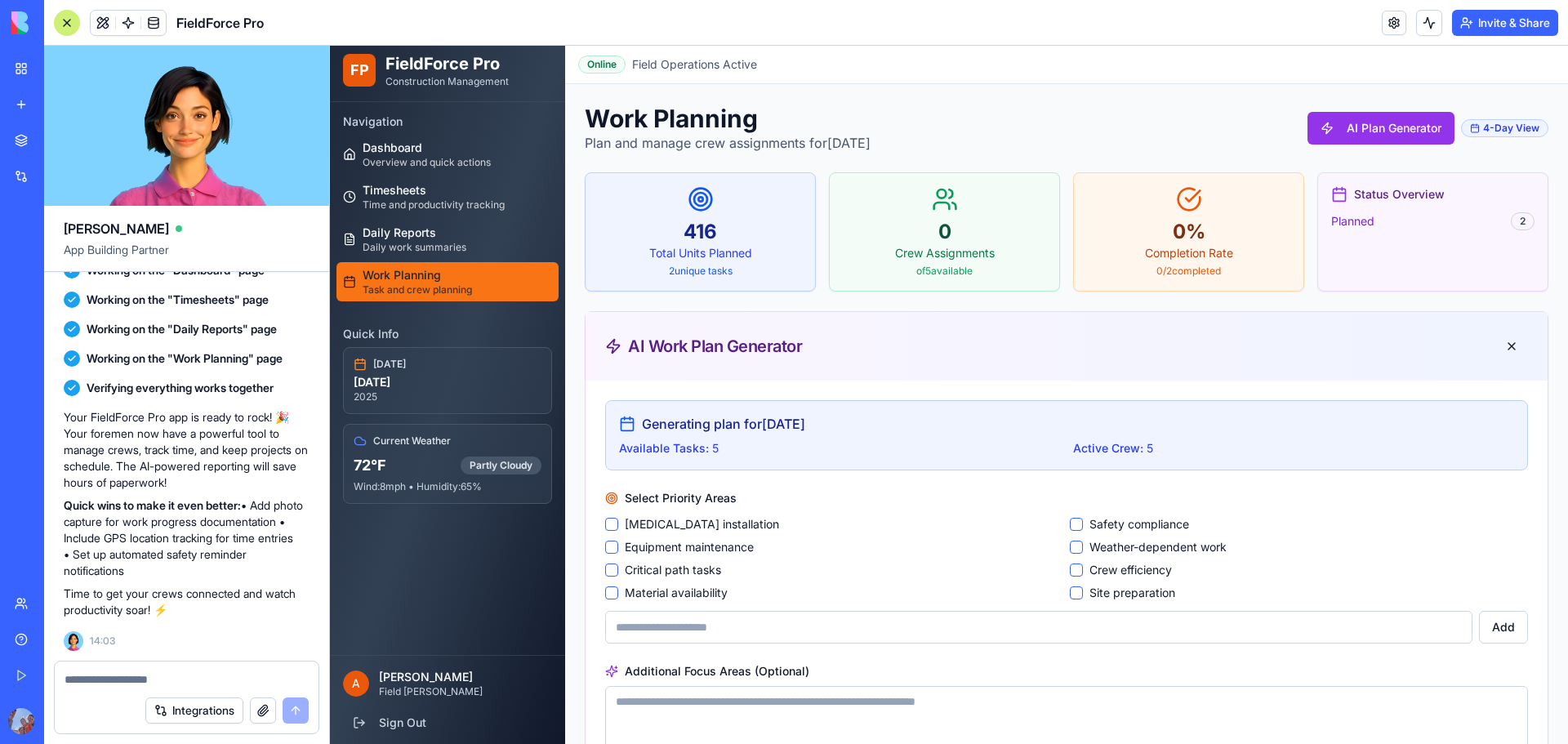
click at [610, 66] on div "Online" at bounding box center [602, 65] width 47 height 18
click at [439, 227] on span "Daily Reports" at bounding box center [414, 233] width 104 height 17
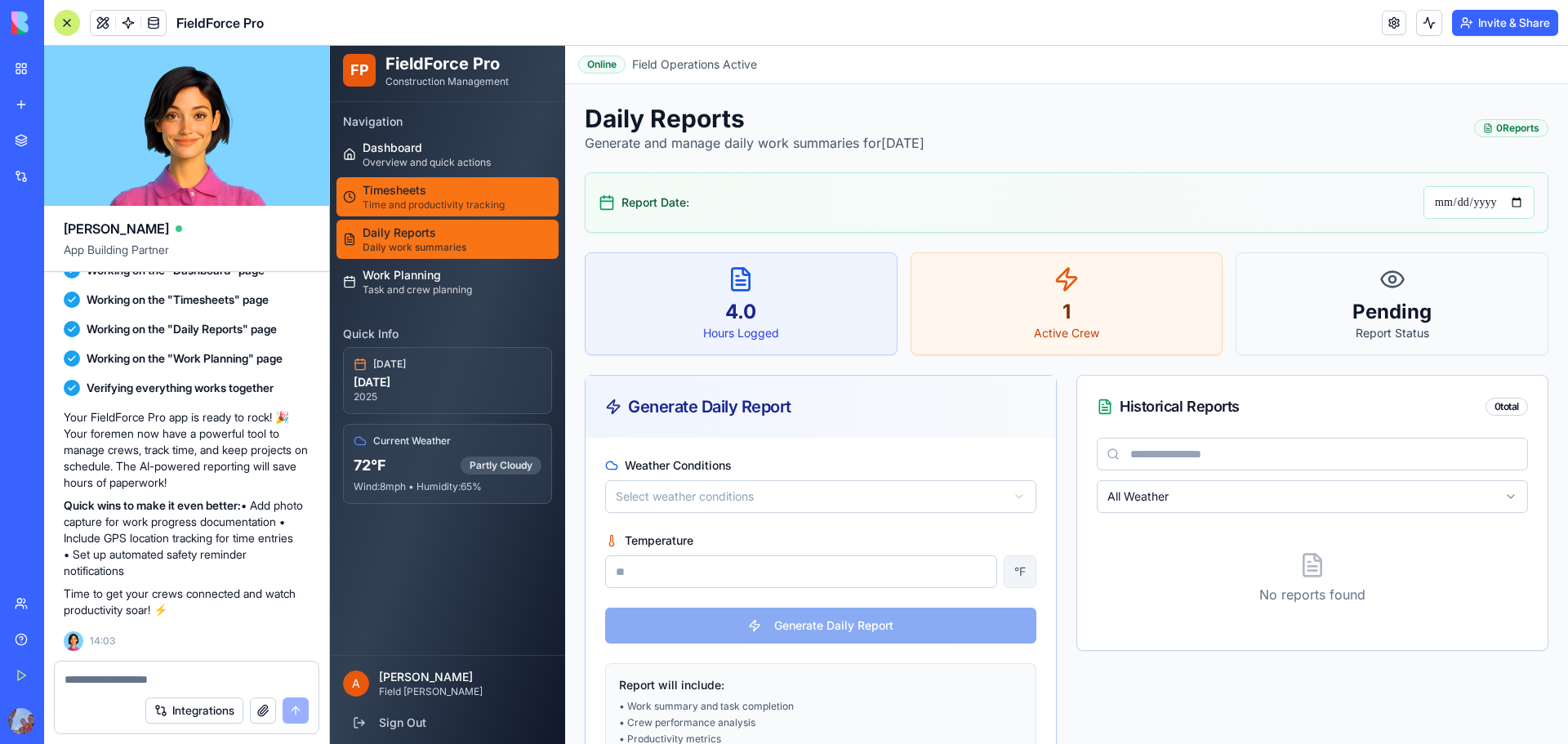
click at [448, 193] on span "Timesheets" at bounding box center [433, 191] width 142 height 17
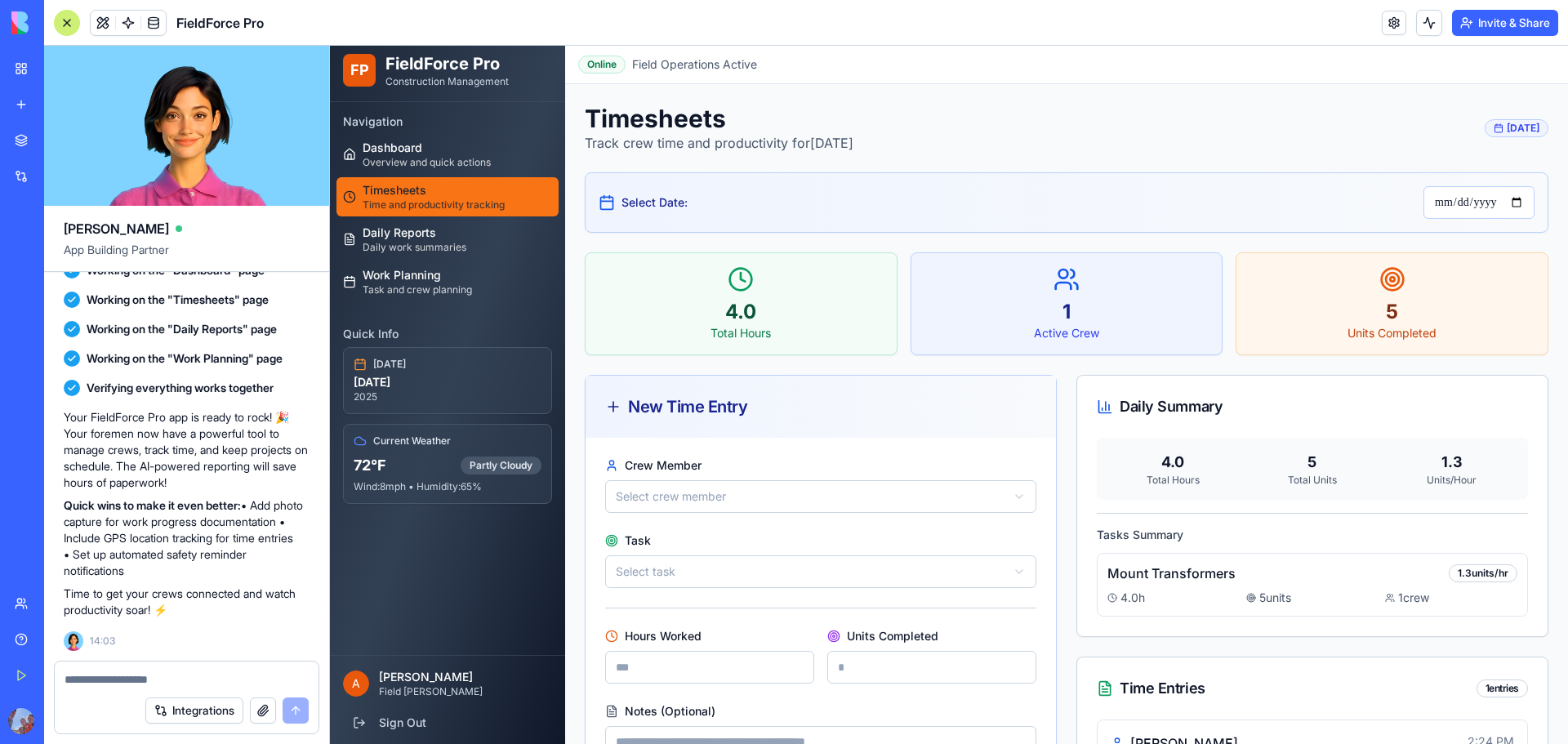
click at [686, 59] on span "Field Operations Active" at bounding box center [694, 65] width 125 height 17
click at [610, 63] on div "Online" at bounding box center [602, 65] width 47 height 18
click at [691, 70] on span "Field Operations Active" at bounding box center [694, 65] width 125 height 17
click at [428, 138] on link "Dashboard Overview and quick actions" at bounding box center [448, 154] width 222 height 39
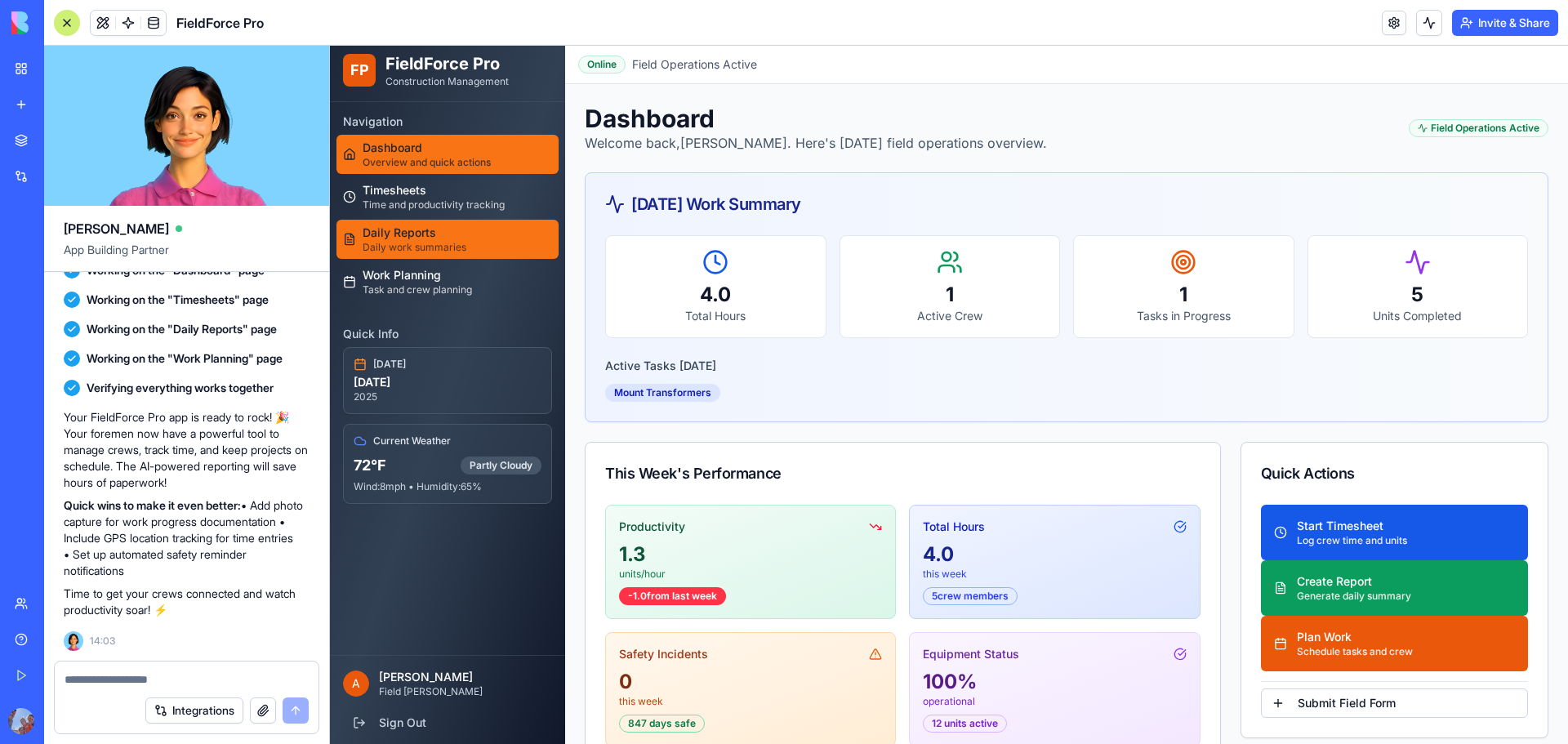
click at [452, 228] on span "Daily Reports" at bounding box center [414, 233] width 104 height 17
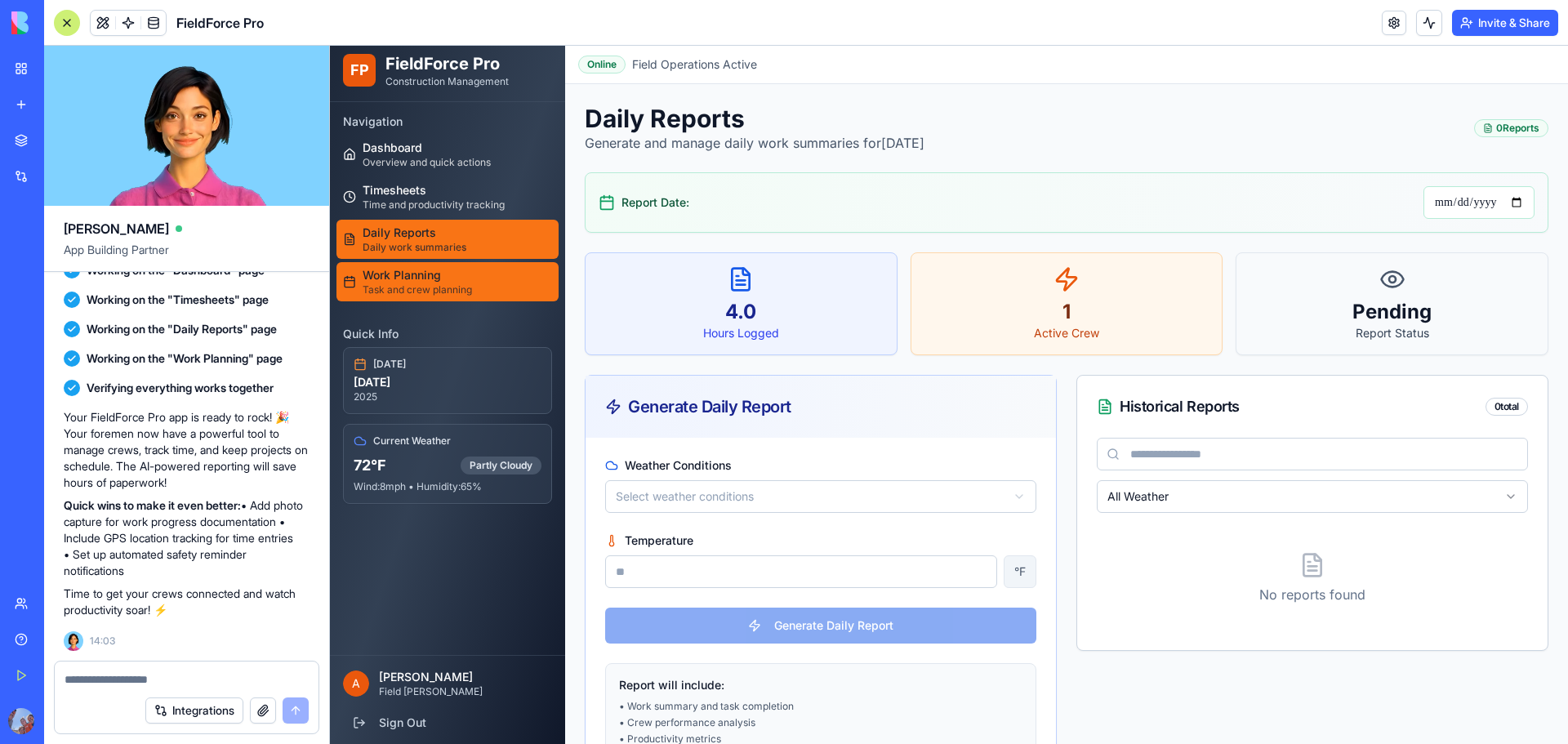
click at [452, 273] on span "Work Planning" at bounding box center [418, 275] width 109 height 17
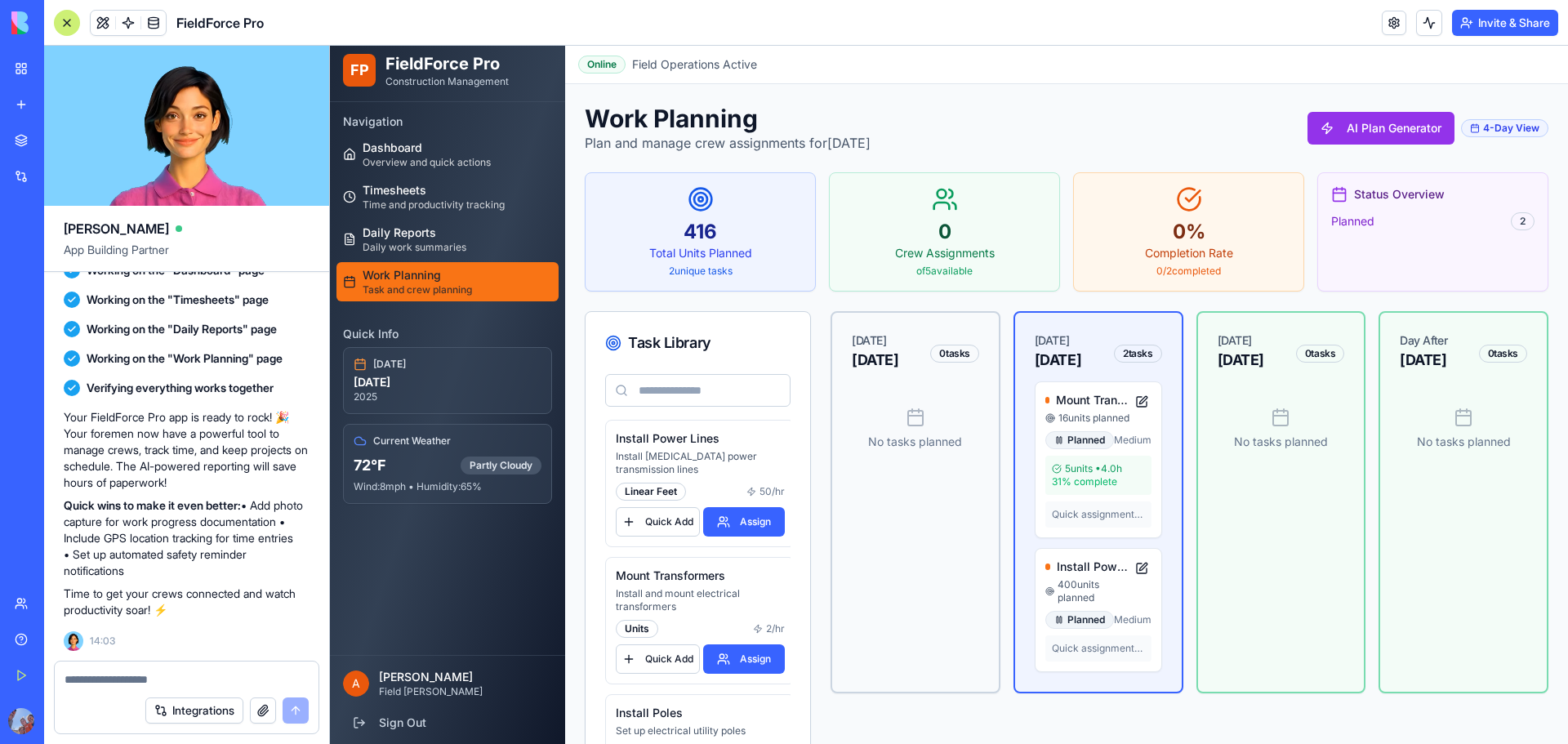
click at [1512, 127] on div "4-Day View" at bounding box center [1504, 128] width 87 height 18
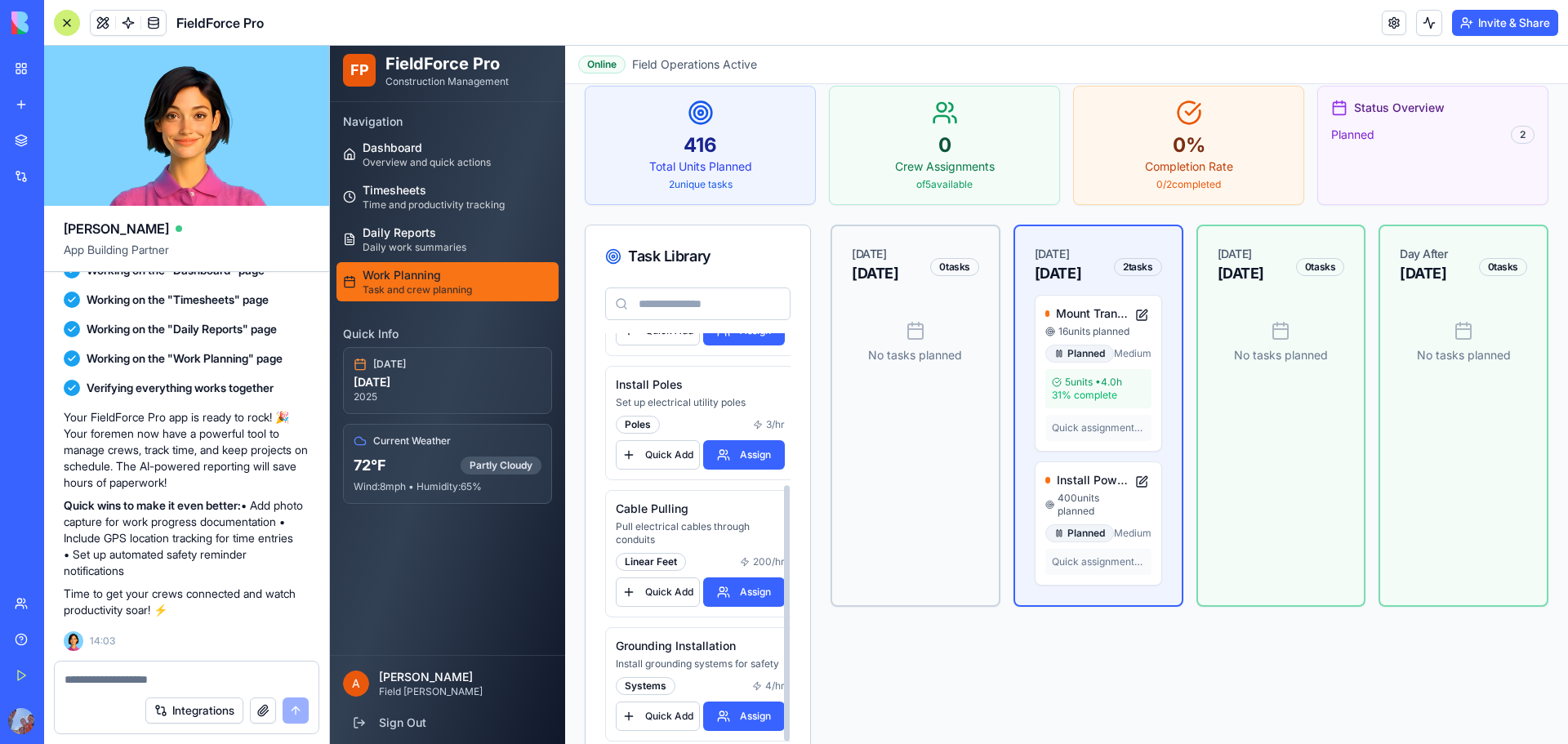
scroll to position [124, 0]
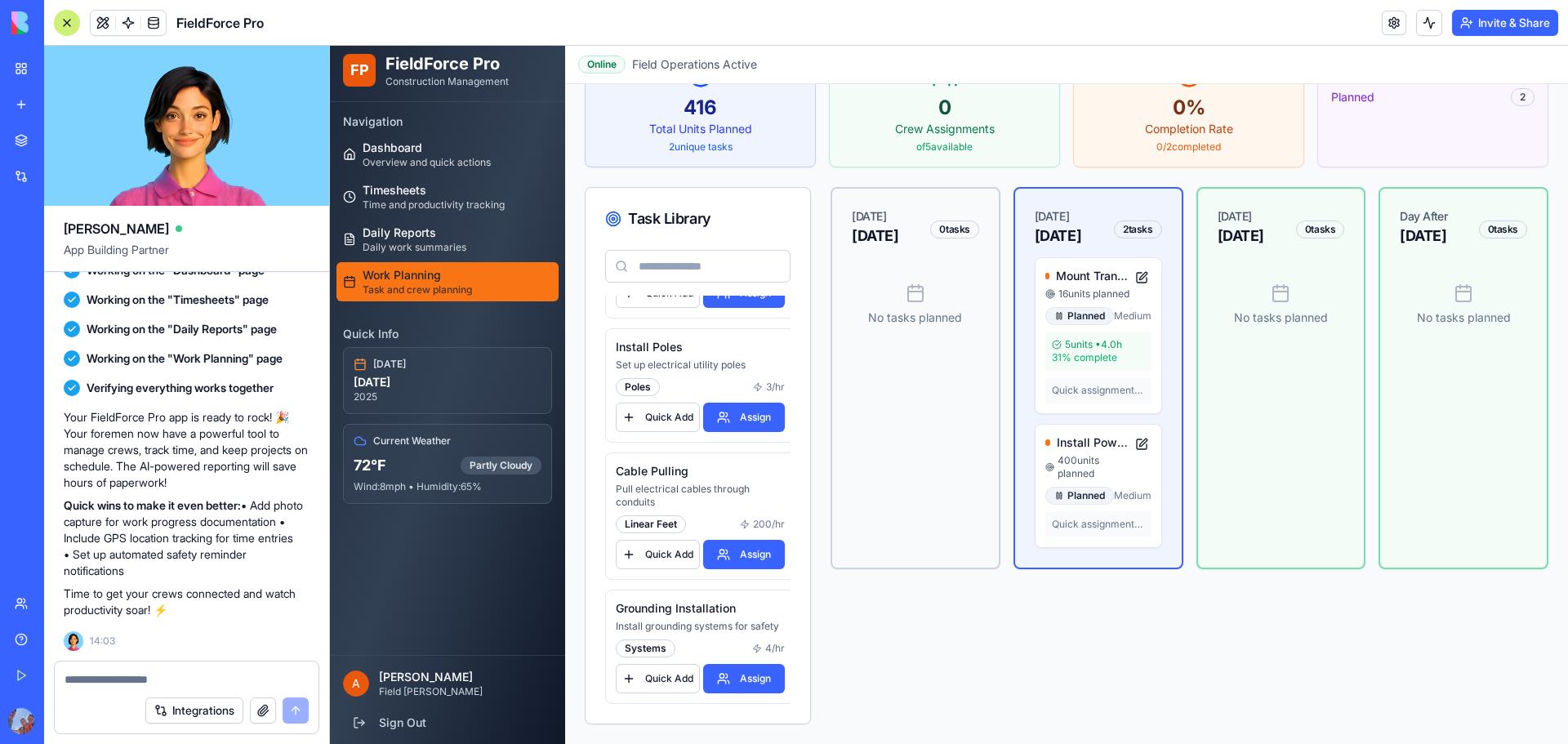
drag, startPoint x: 401, startPoint y: 445, endPoint x: 399, endPoint y: 370, distance: 75.0
click at [404, 401] on div "[DATE] [DATE] Current Weather 72 °F Partly Cloudy Wind: 8 mph • Humidity: 65 %" at bounding box center [448, 425] width 222 height 157
click at [369, 211] on link "Timesheets Time and productivity tracking" at bounding box center [448, 196] width 222 height 39
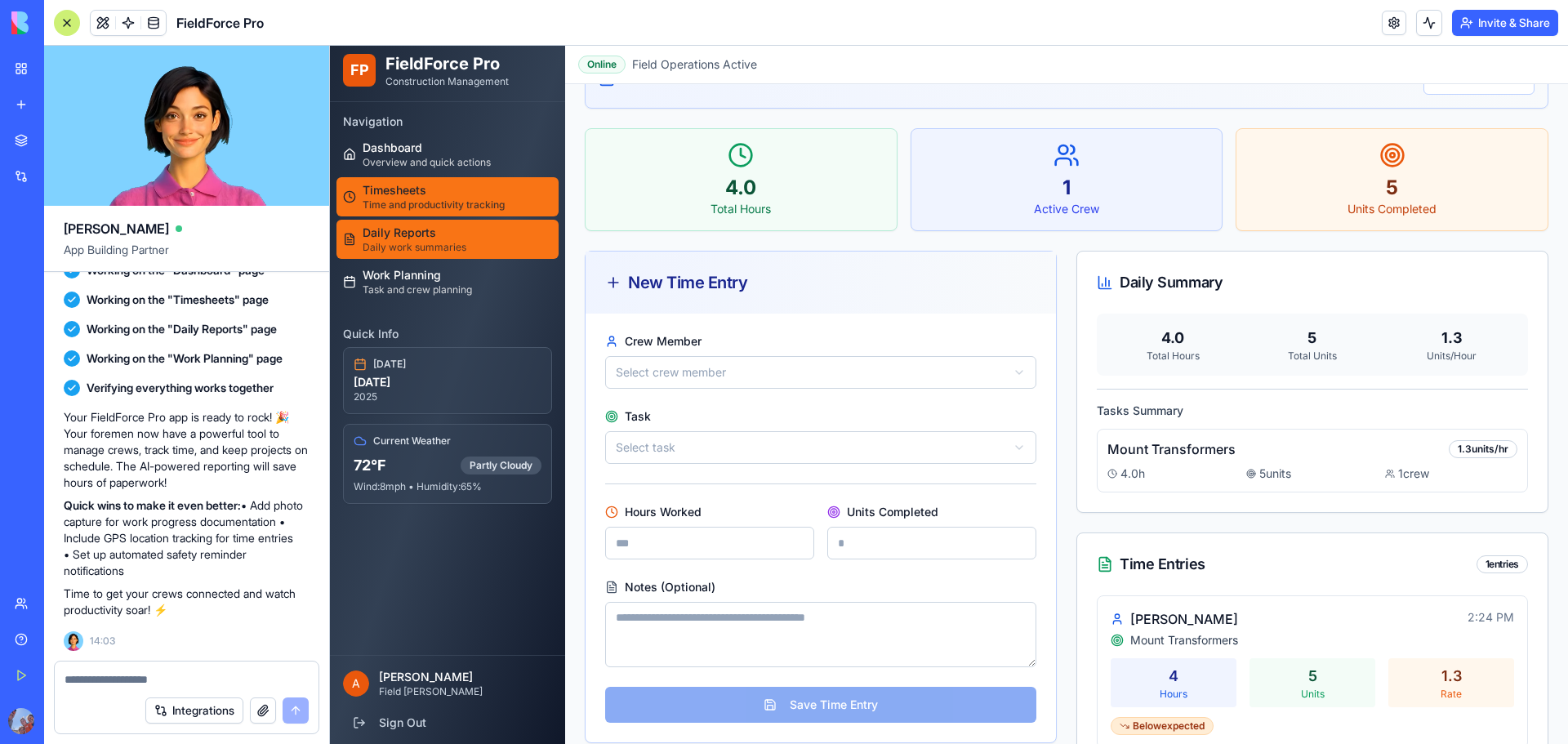
click at [388, 237] on span "Daily Reports" at bounding box center [414, 233] width 104 height 17
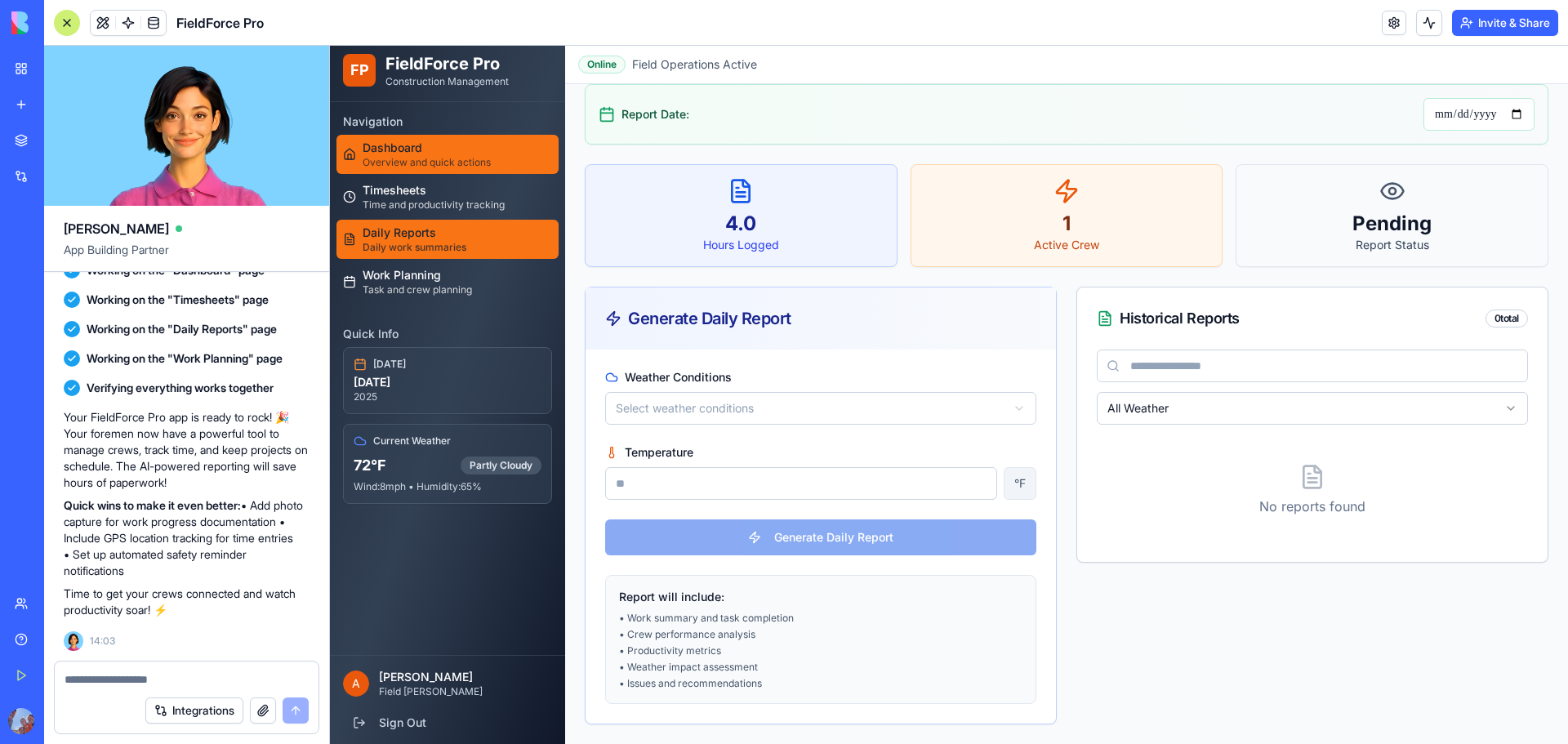
click at [415, 169] on link "Dashboard Overview and quick actions" at bounding box center [448, 154] width 222 height 39
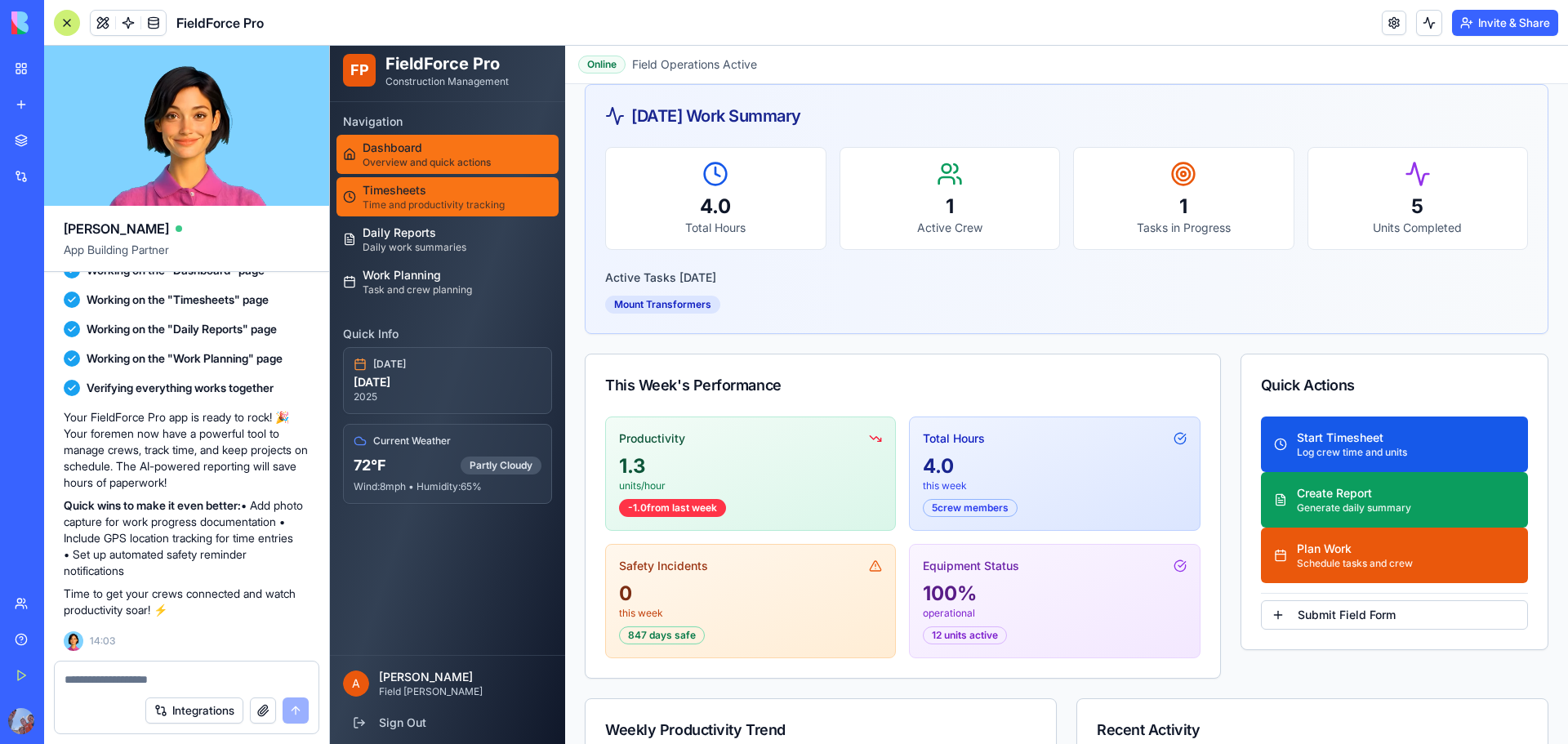
click at [426, 194] on span "Timesheets" at bounding box center [433, 191] width 142 height 17
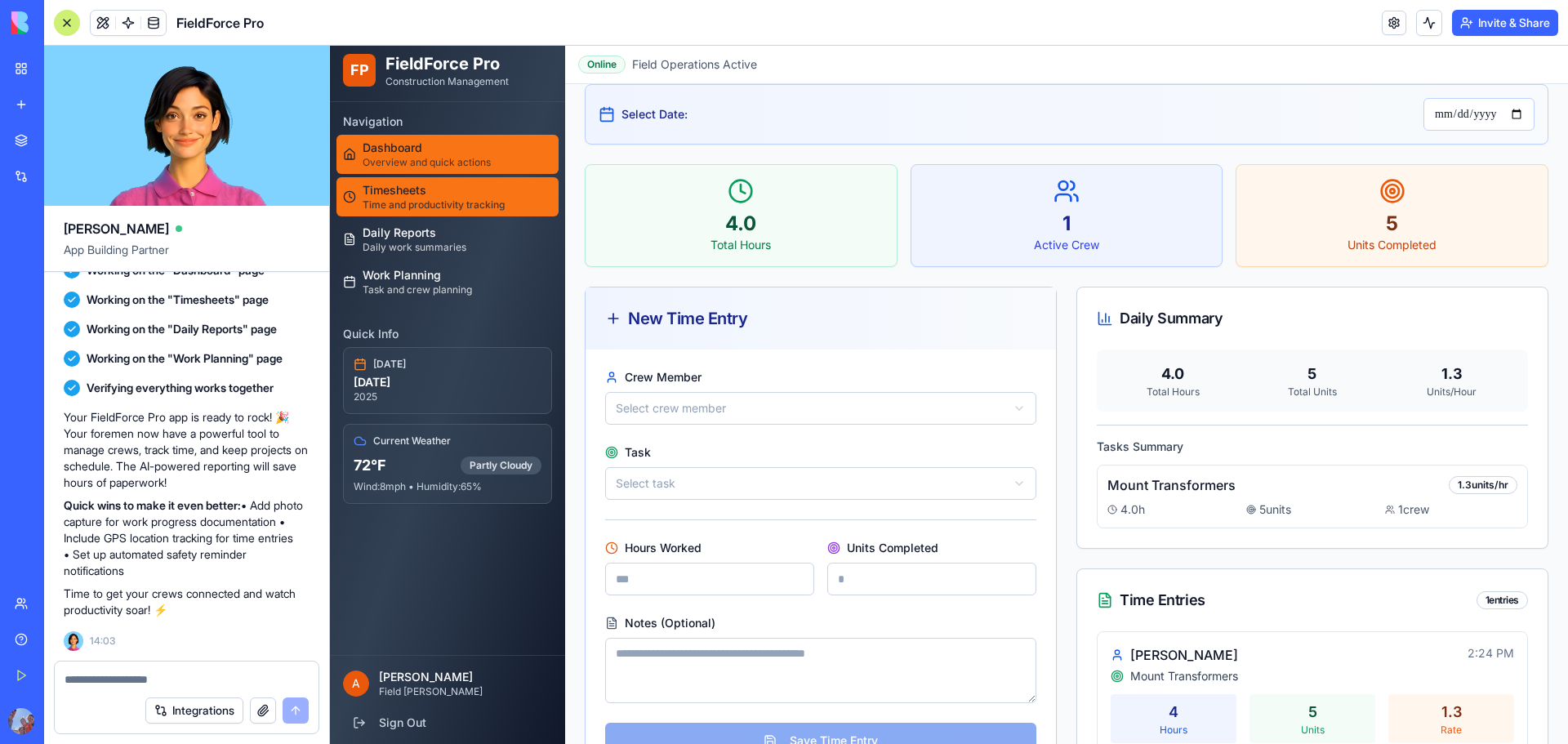
click at [435, 148] on span "Dashboard" at bounding box center [427, 148] width 128 height 17
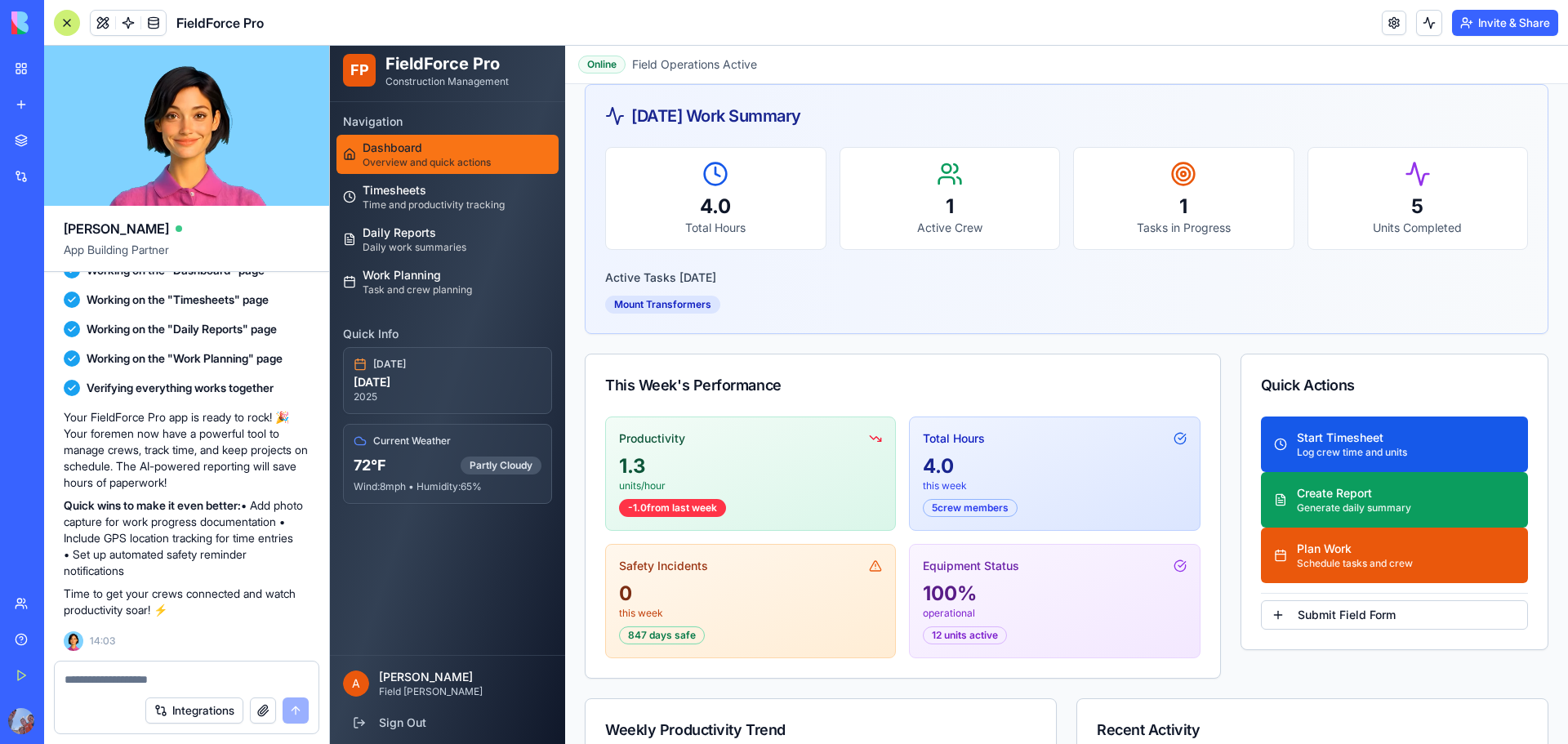
drag, startPoint x: 478, startPoint y: 564, endPoint x: 421, endPoint y: 691, distance: 139.2
click at [478, 564] on div "Navigation Dashboard Overview and quick actions Timesheets Time and productivit…" at bounding box center [448, 378] width 235 height 553
click at [406, 688] on p "Field [PERSON_NAME]" at bounding box center [465, 692] width 173 height 13
